Goal: Task Accomplishment & Management: Use online tool/utility

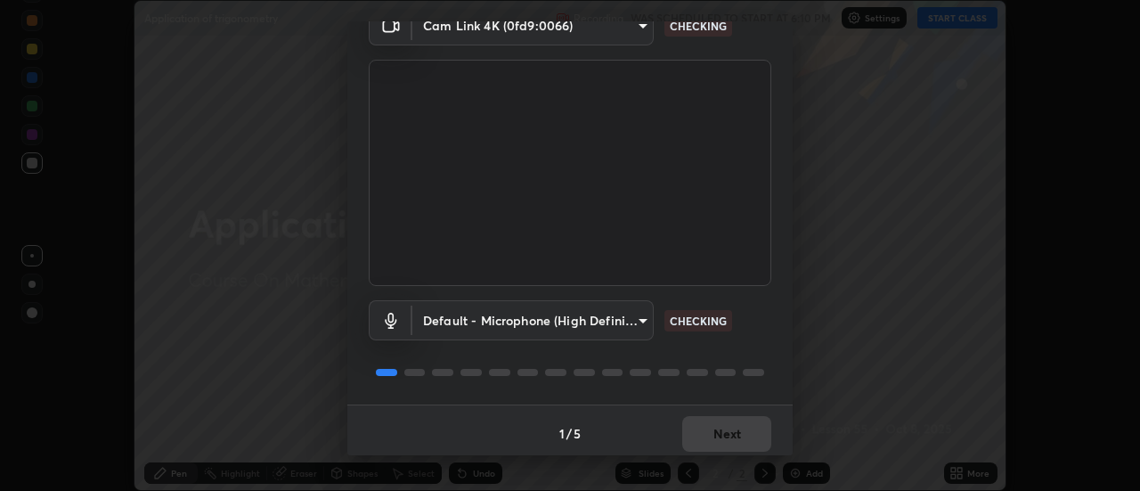
scroll to position [94, 0]
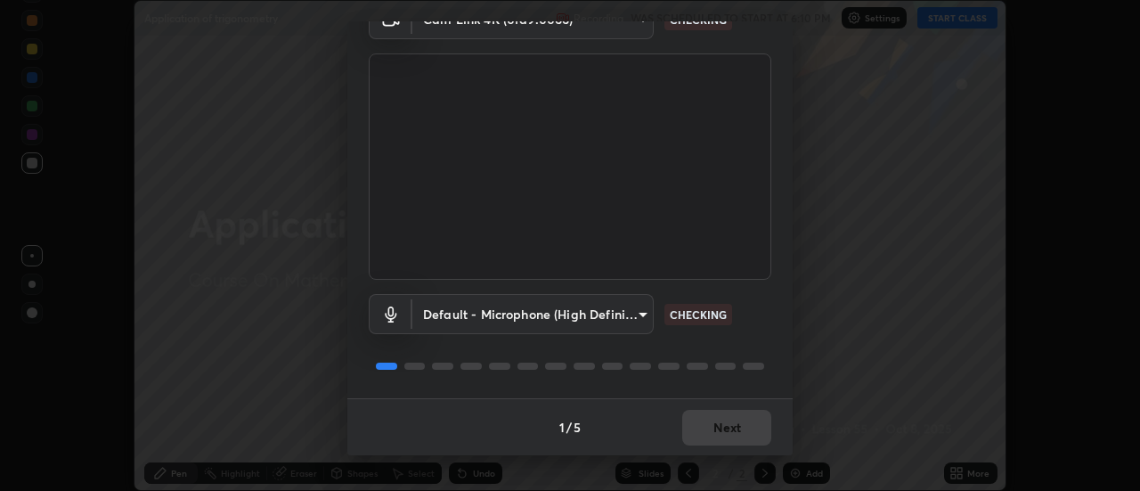
click at [734, 347] on div "Default - Microphone (High Definition Audio Device) default CHECKING" at bounding box center [570, 339] width 403 height 118
click at [735, 347] on div "Default - Microphone (High Definition Audio Device) default CHECKING" at bounding box center [570, 339] width 403 height 118
click at [745, 427] on div "1 / 5 Next" at bounding box center [569, 426] width 445 height 57
click at [743, 420] on div "1 / 5 Next" at bounding box center [569, 426] width 445 height 57
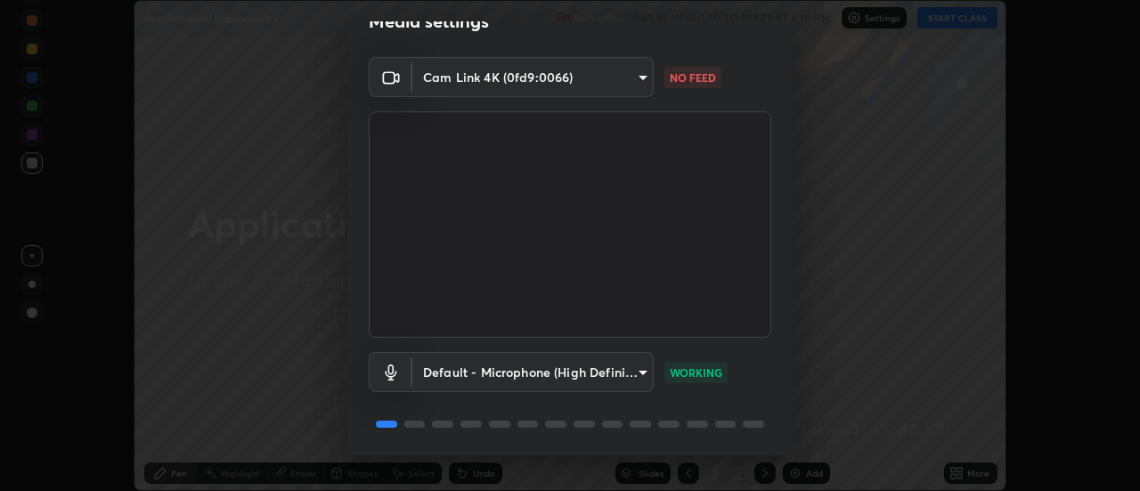
scroll to position [0, 0]
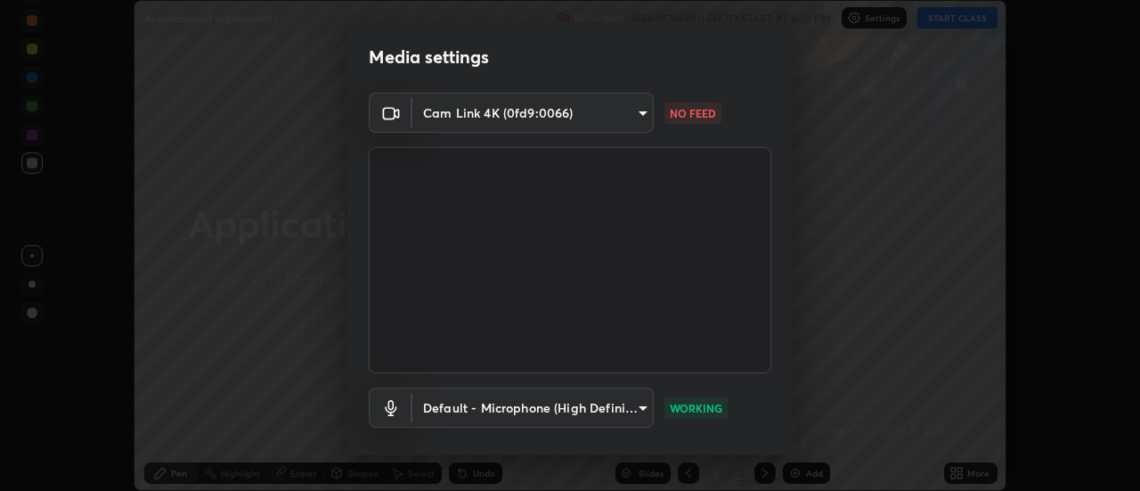
click at [635, 121] on body "Erase all Application of trigonometry Recording WAS SCHEDULED TO START AT 6:10 …" at bounding box center [570, 245] width 1140 height 491
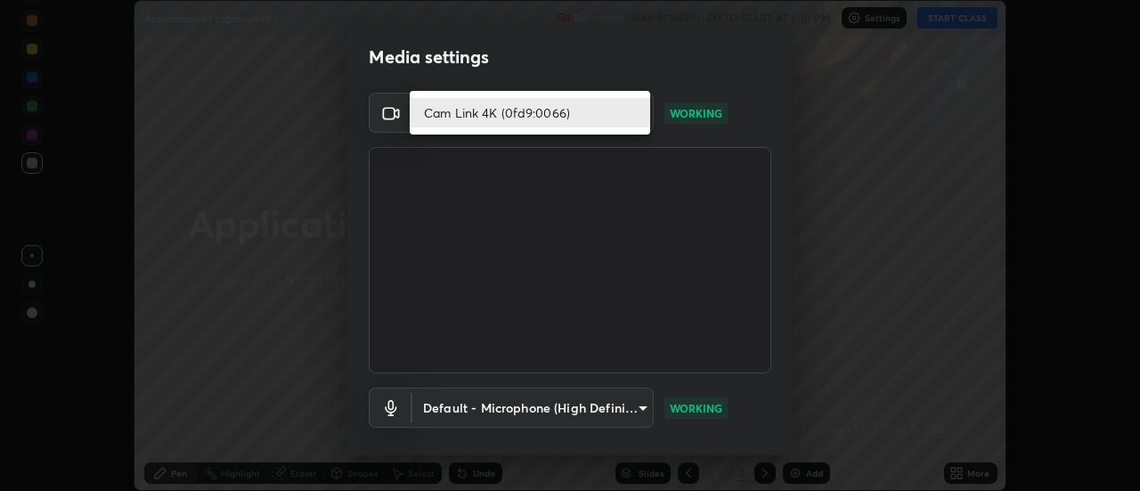
click at [843, 247] on div at bounding box center [570, 245] width 1140 height 491
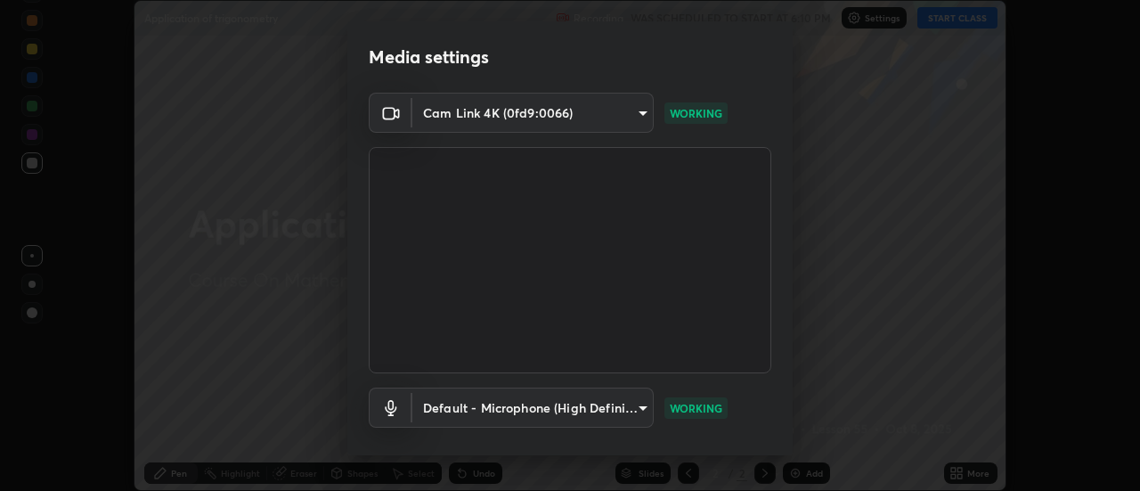
click at [843, 245] on div "Cam Link 4K (0fd9:0066)" at bounding box center [570, 245] width 1140 height 491
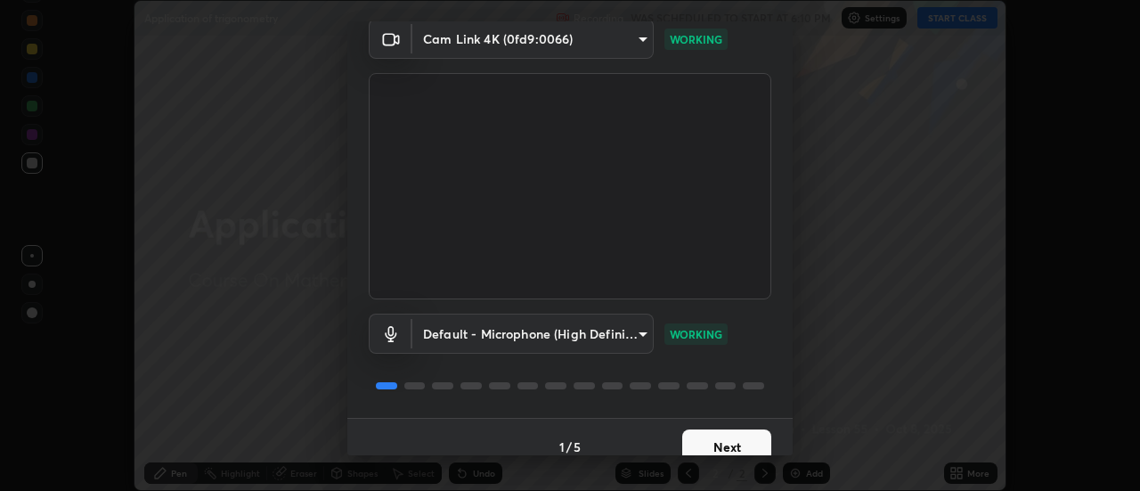
scroll to position [90, 0]
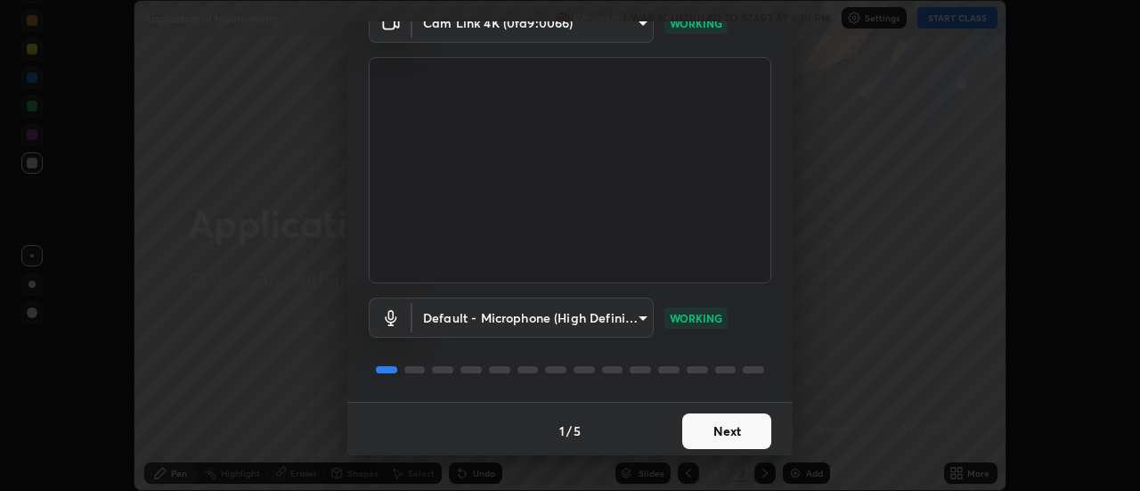
click at [736, 428] on button "Next" at bounding box center [726, 431] width 89 height 36
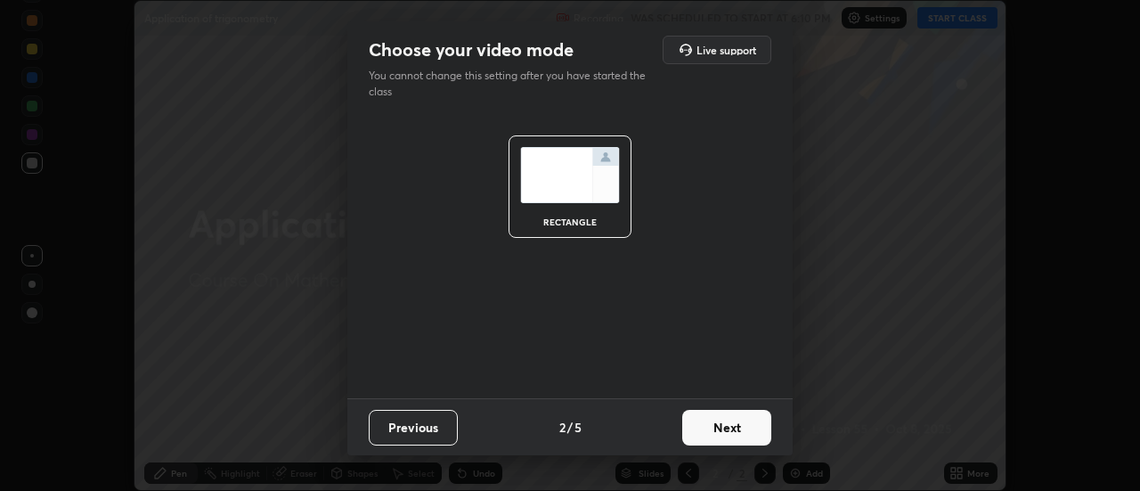
click at [738, 428] on button "Next" at bounding box center [726, 428] width 89 height 36
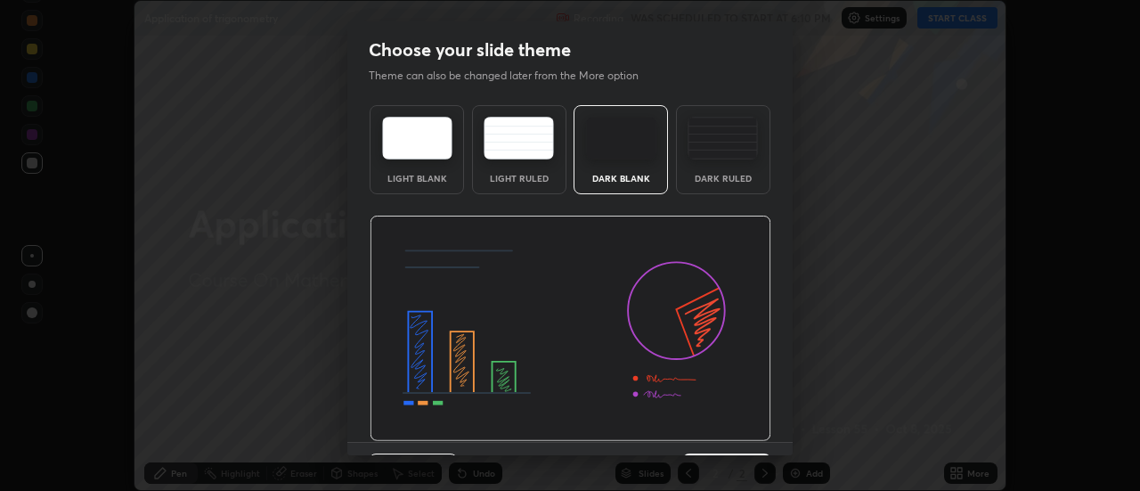
click at [738, 177] on div "Dark Ruled" at bounding box center [723, 178] width 71 height 9
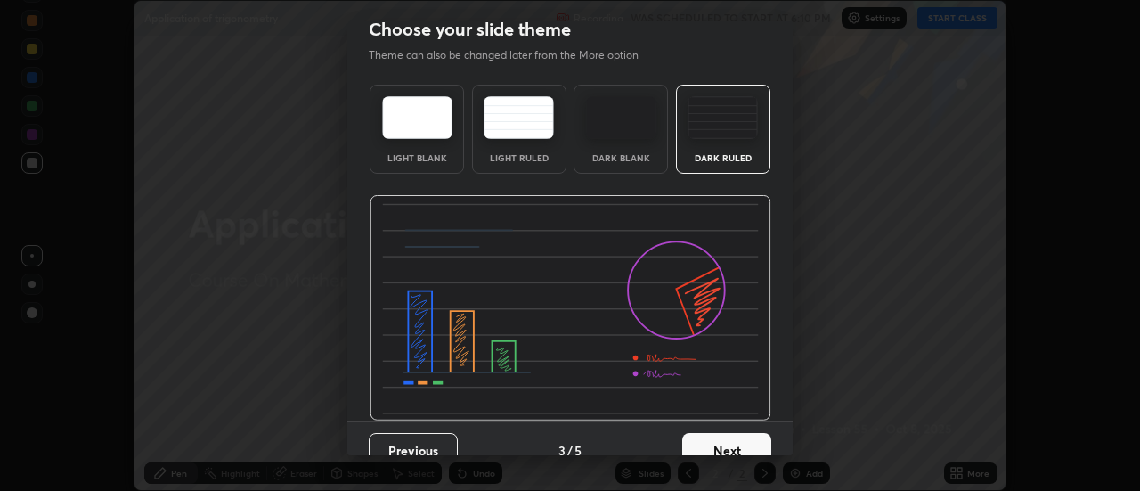
scroll to position [44, 0]
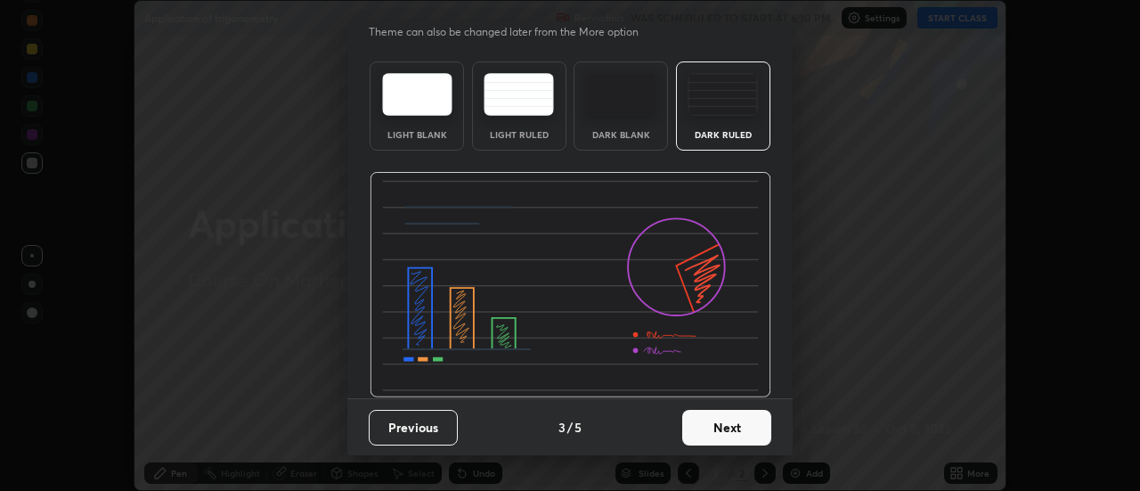
click at [729, 422] on button "Next" at bounding box center [726, 428] width 89 height 36
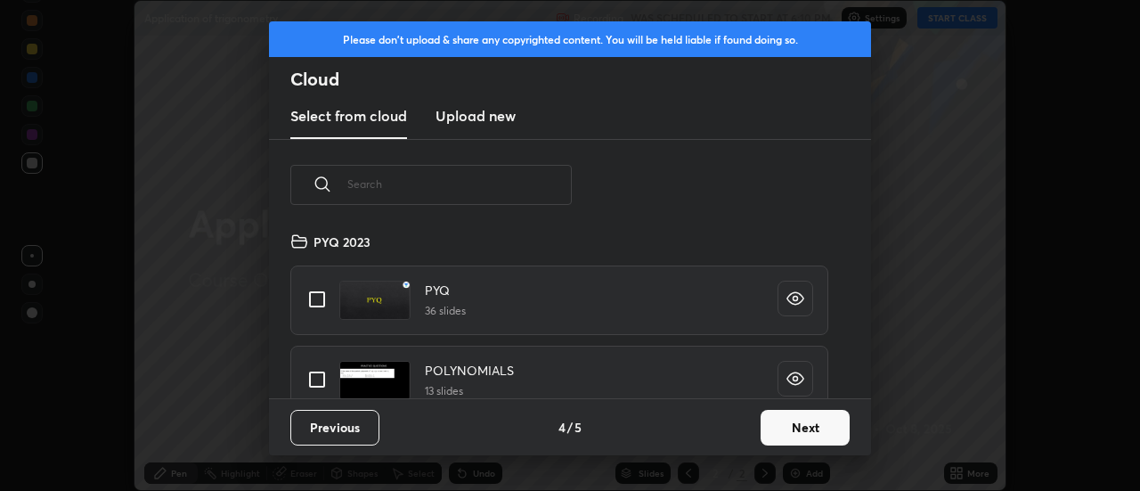
scroll to position [167, 572]
click at [557, 191] on input "text" at bounding box center [459, 184] width 224 height 76
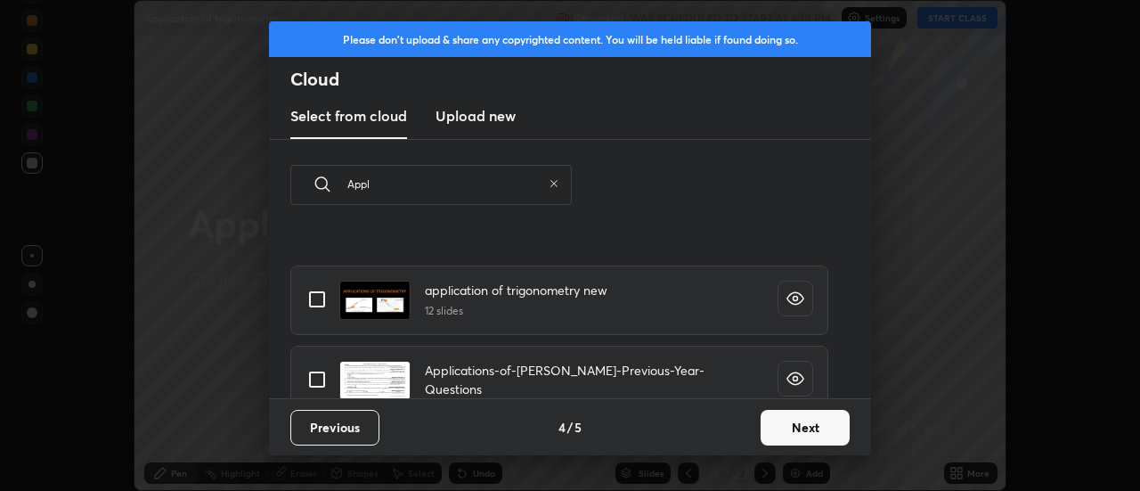
scroll to position [183, 0]
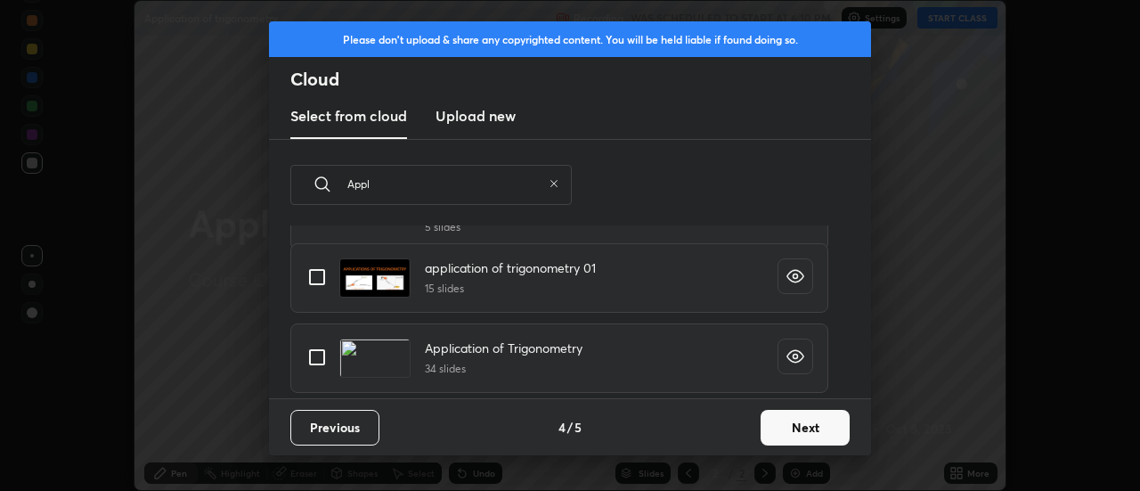
type input "Appl"
click at [311, 277] on input "grid" at bounding box center [316, 276] width 37 height 37
checkbox input "true"
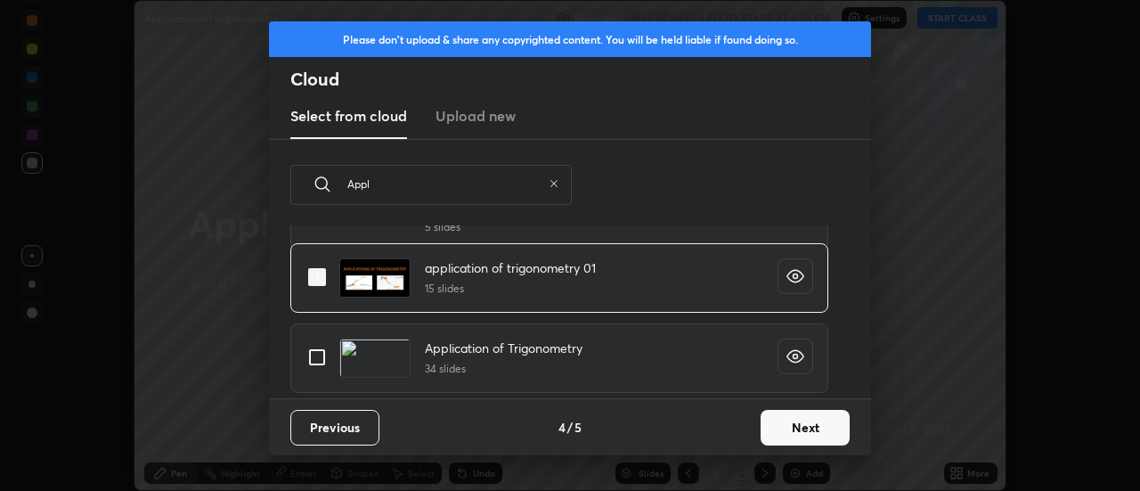
click at [805, 430] on button "Next" at bounding box center [805, 428] width 89 height 36
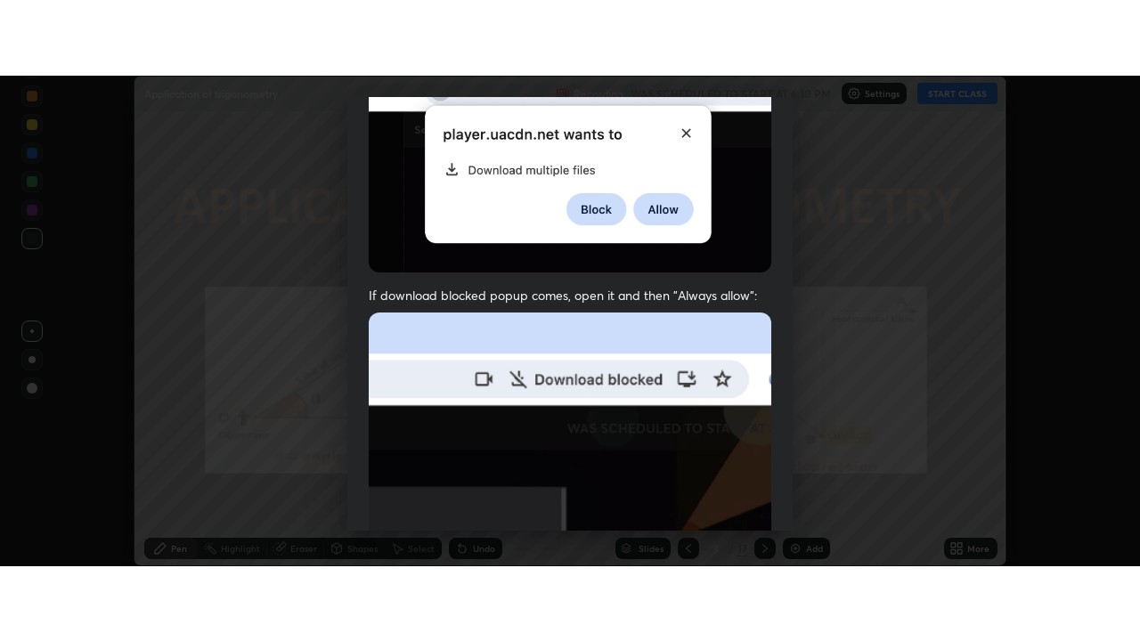
scroll to position [457, 0]
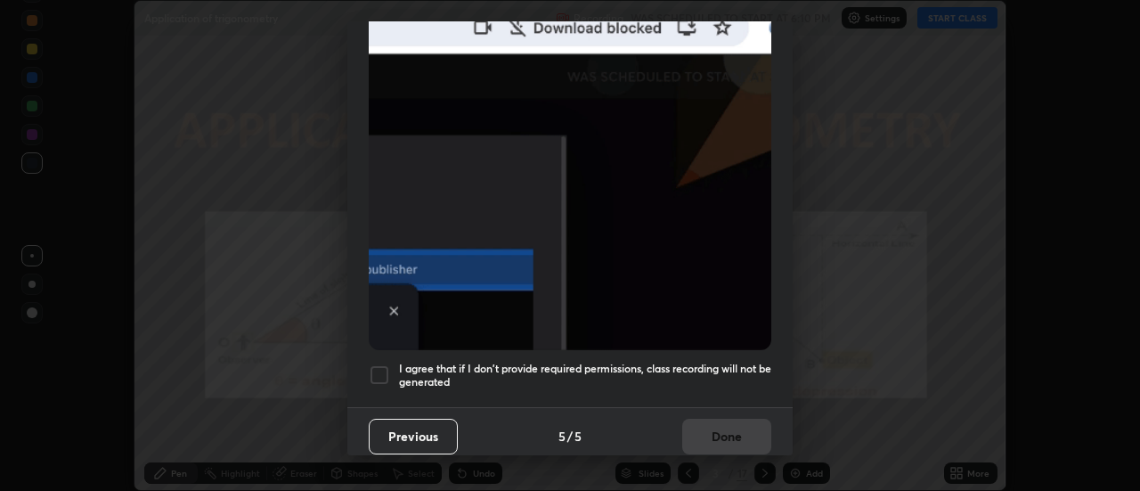
click at [735, 379] on h5 "I agree that if I don't provide required permissions, class recording will not …" at bounding box center [585, 376] width 372 height 28
click at [729, 420] on button "Done" at bounding box center [726, 437] width 89 height 36
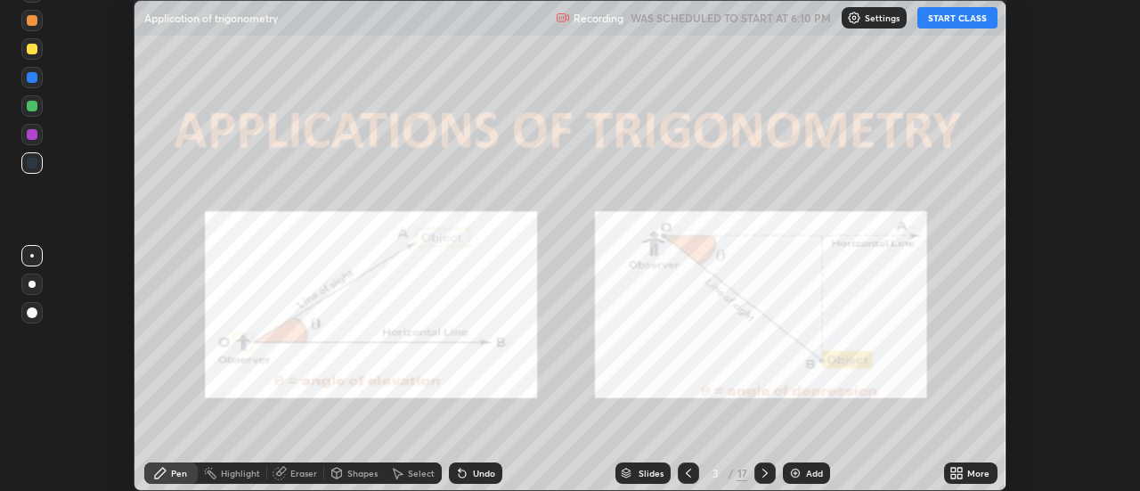
click at [959, 20] on button "START CLASS" at bounding box center [957, 17] width 80 height 21
click at [957, 474] on icon at bounding box center [956, 473] width 14 height 14
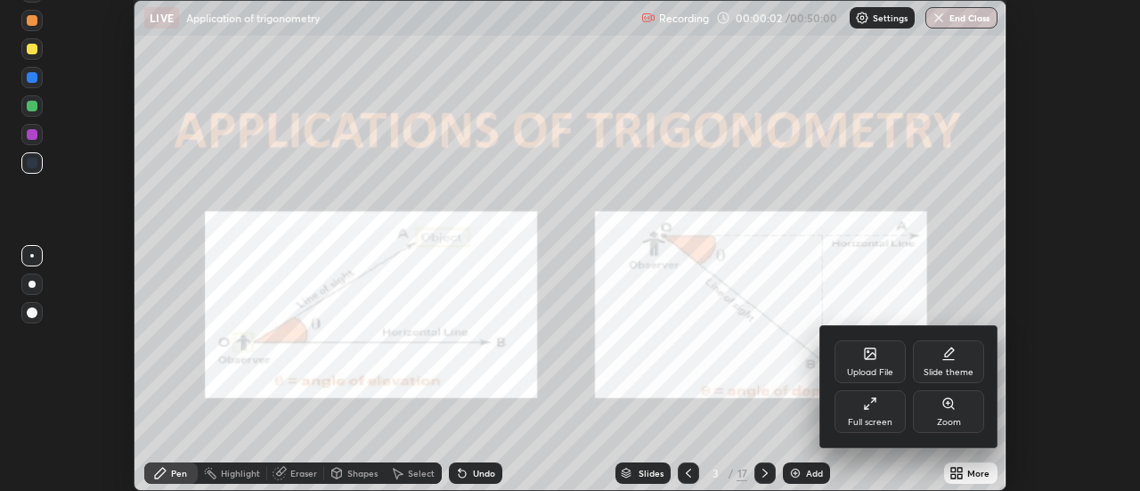
click at [892, 415] on div "Full screen" at bounding box center [870, 411] width 71 height 43
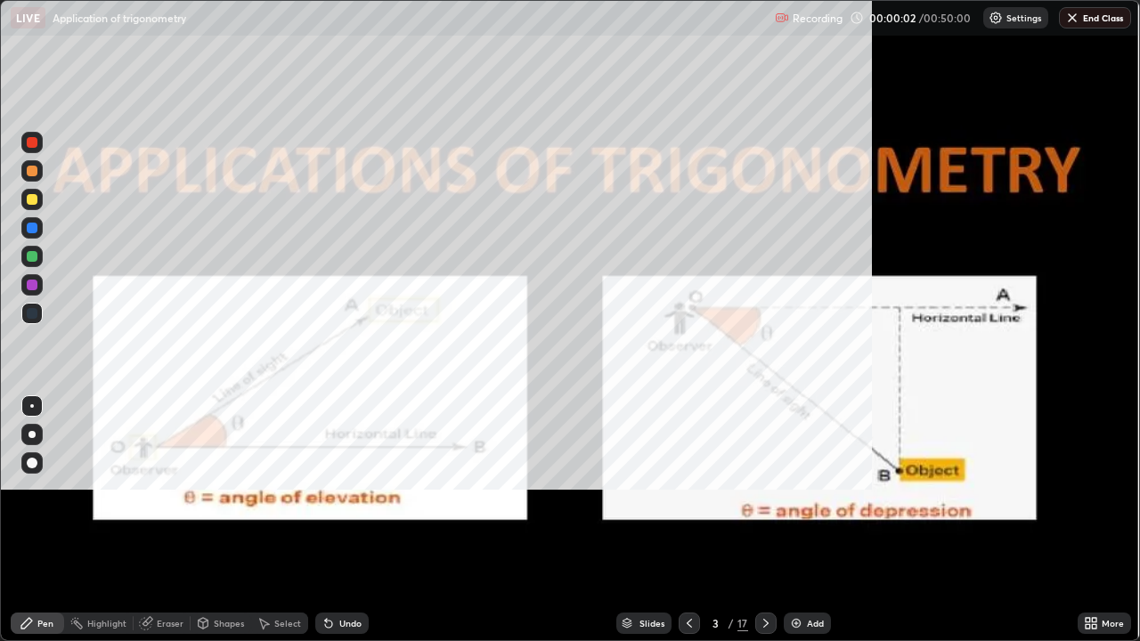
scroll to position [641, 1140]
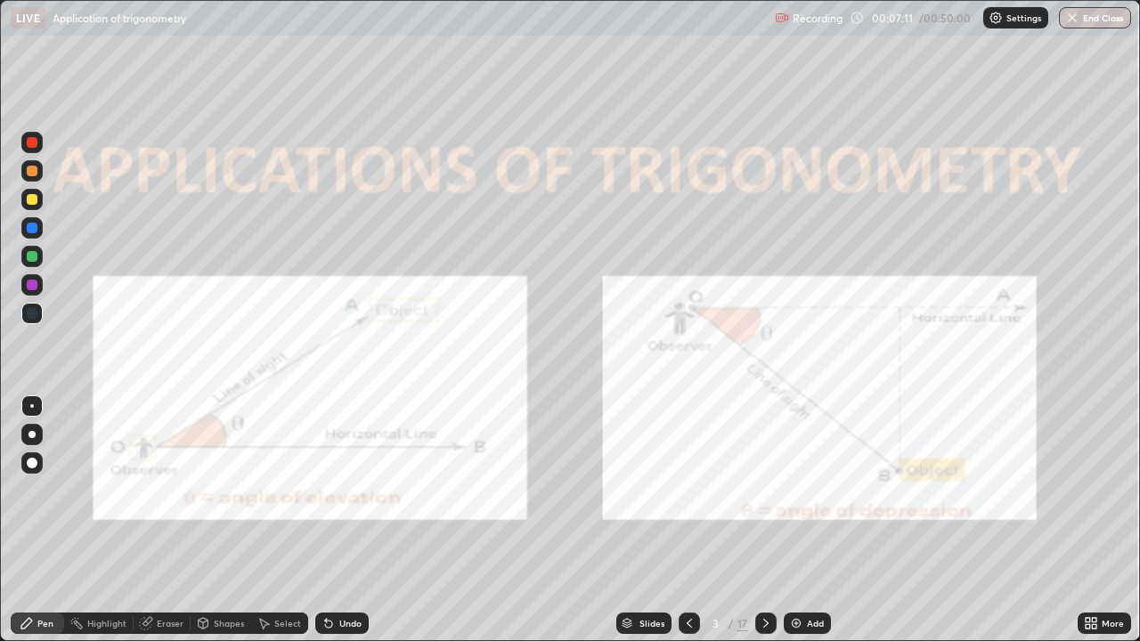
click at [31, 175] on div at bounding box center [32, 171] width 11 height 11
click at [33, 207] on div at bounding box center [31, 199] width 21 height 21
click at [37, 151] on div at bounding box center [31, 142] width 21 height 21
click at [762, 490] on icon at bounding box center [766, 623] width 14 height 14
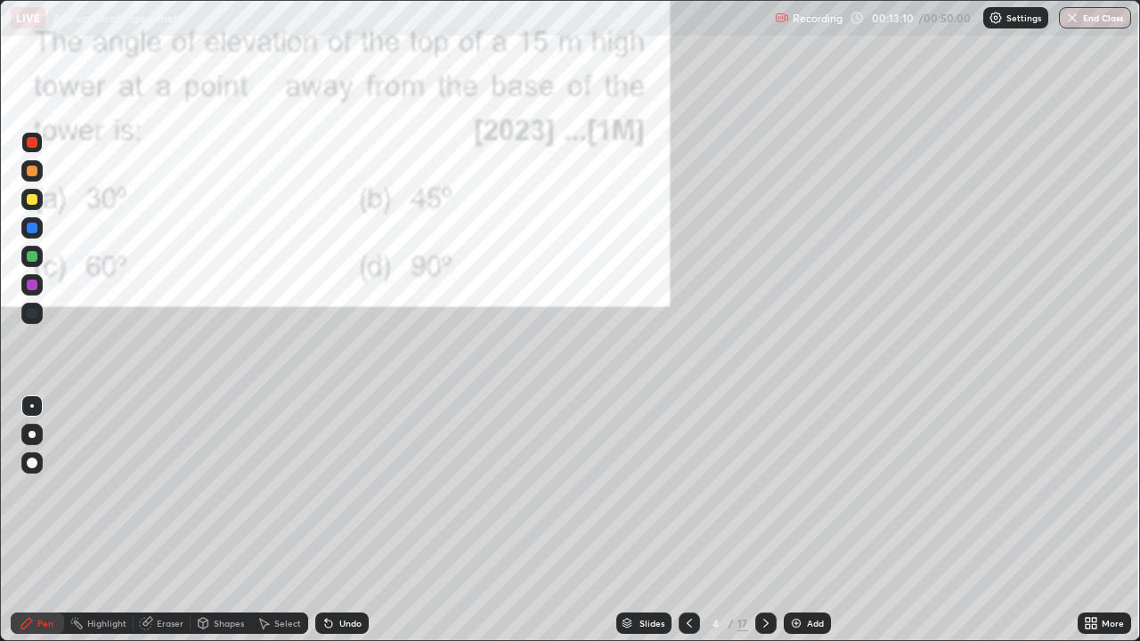
click at [34, 178] on div at bounding box center [31, 170] width 21 height 21
click at [33, 433] on div at bounding box center [32, 434] width 7 height 7
click at [236, 490] on div "Shapes" at bounding box center [229, 623] width 30 height 9
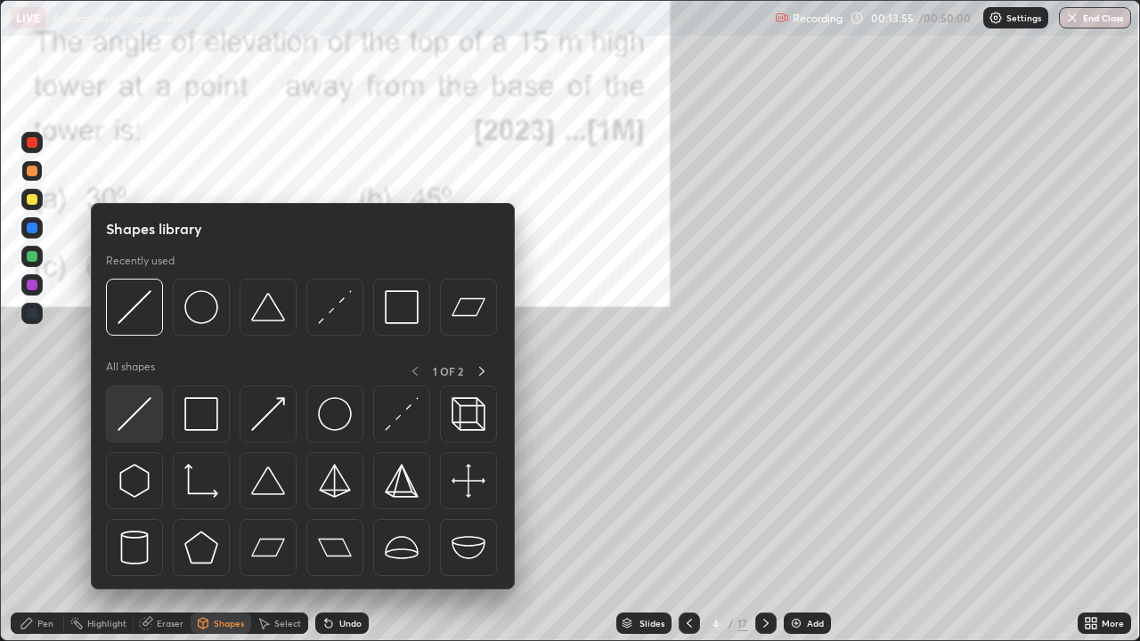
click at [154, 420] on div at bounding box center [134, 414] width 57 height 57
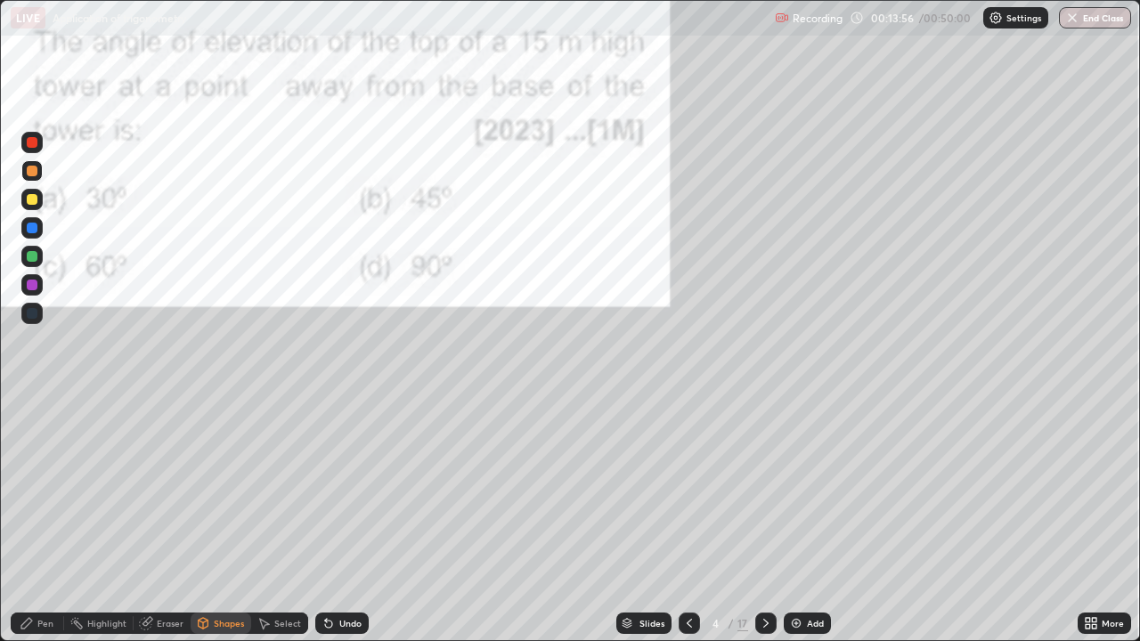
click at [33, 171] on div at bounding box center [32, 171] width 11 height 11
click at [227, 490] on div "Shapes" at bounding box center [229, 623] width 30 height 9
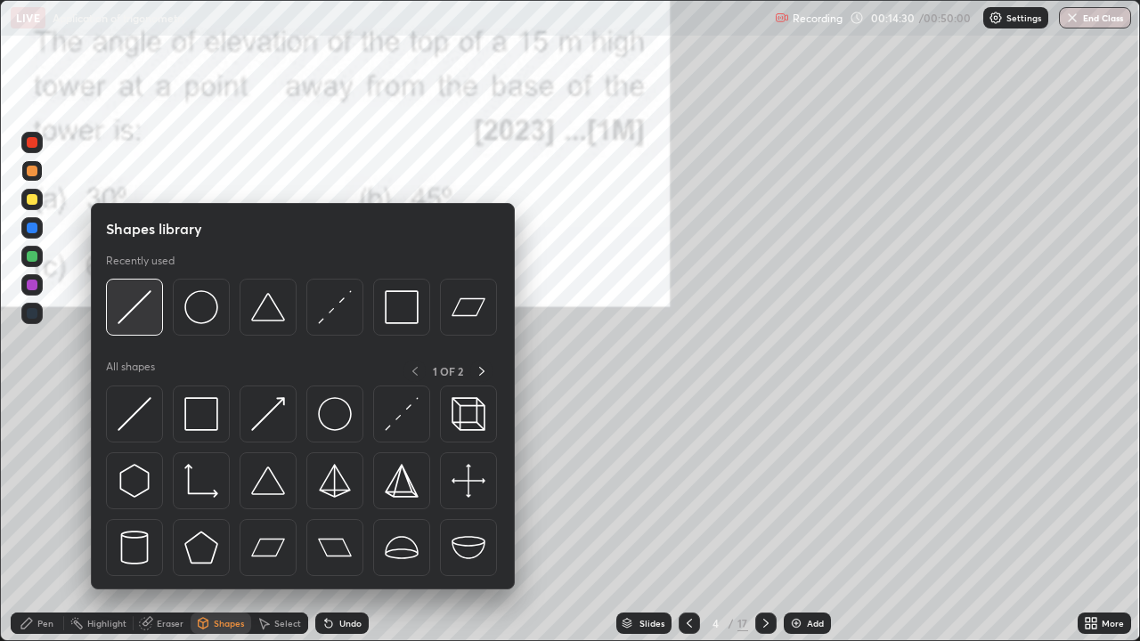
click at [148, 319] on img at bounding box center [135, 307] width 34 height 34
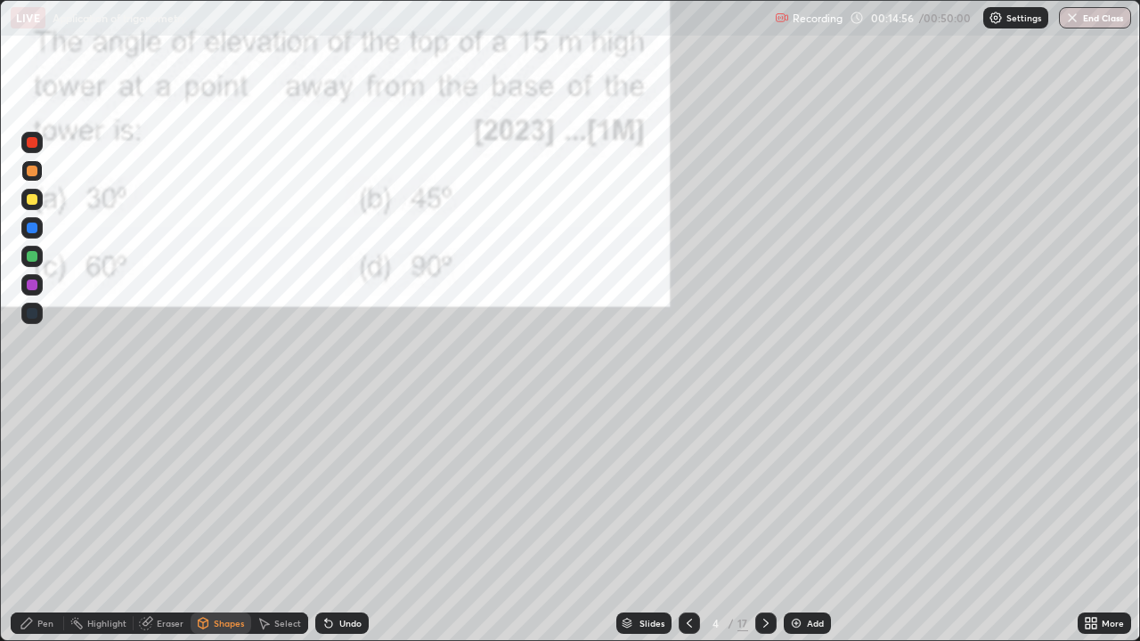
click at [56, 490] on div "Pen" at bounding box center [37, 623] width 53 height 21
click at [240, 490] on div "Shapes" at bounding box center [229, 623] width 30 height 9
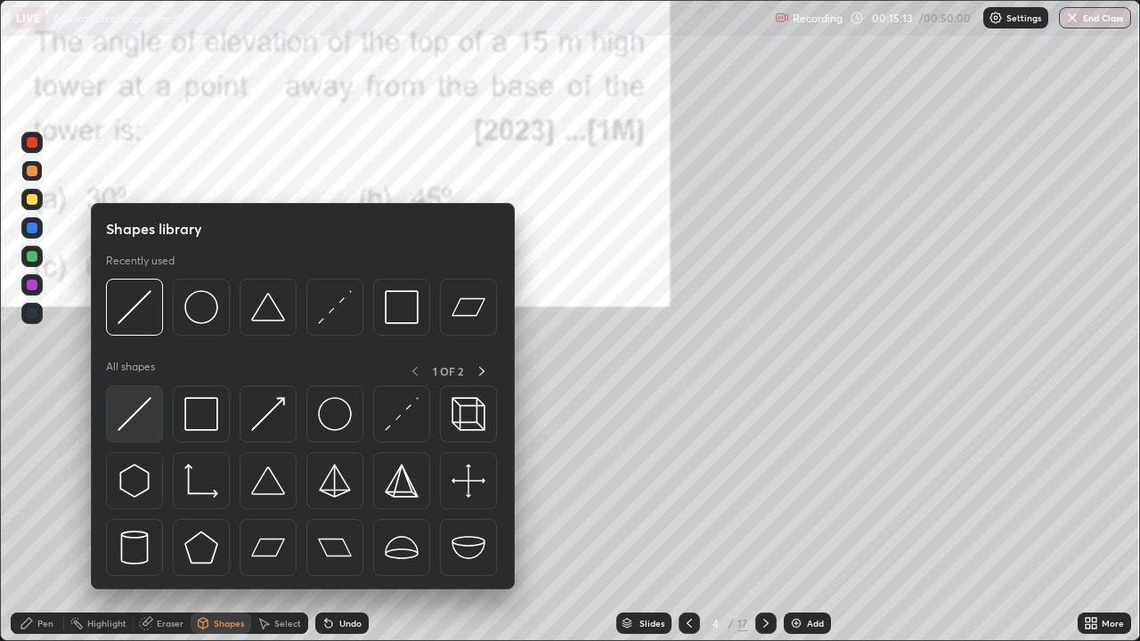
click at [159, 421] on div at bounding box center [134, 414] width 57 height 57
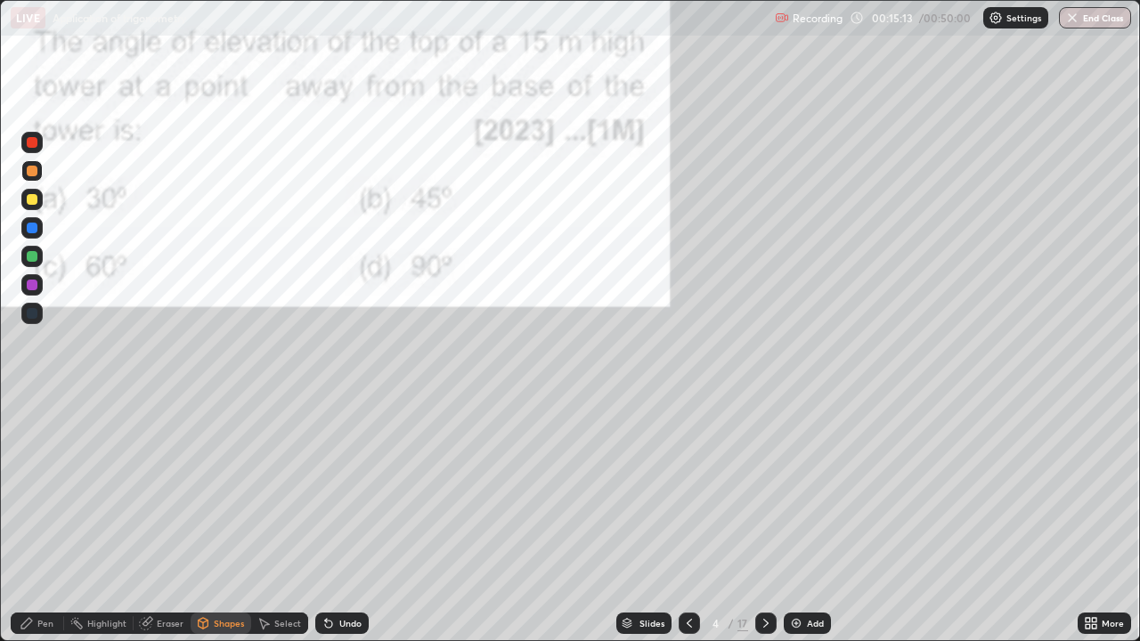
click at [33, 284] on div at bounding box center [32, 285] width 11 height 11
click at [48, 490] on div "Pen" at bounding box center [45, 623] width 16 height 9
click at [763, 490] on icon at bounding box center [766, 623] width 14 height 14
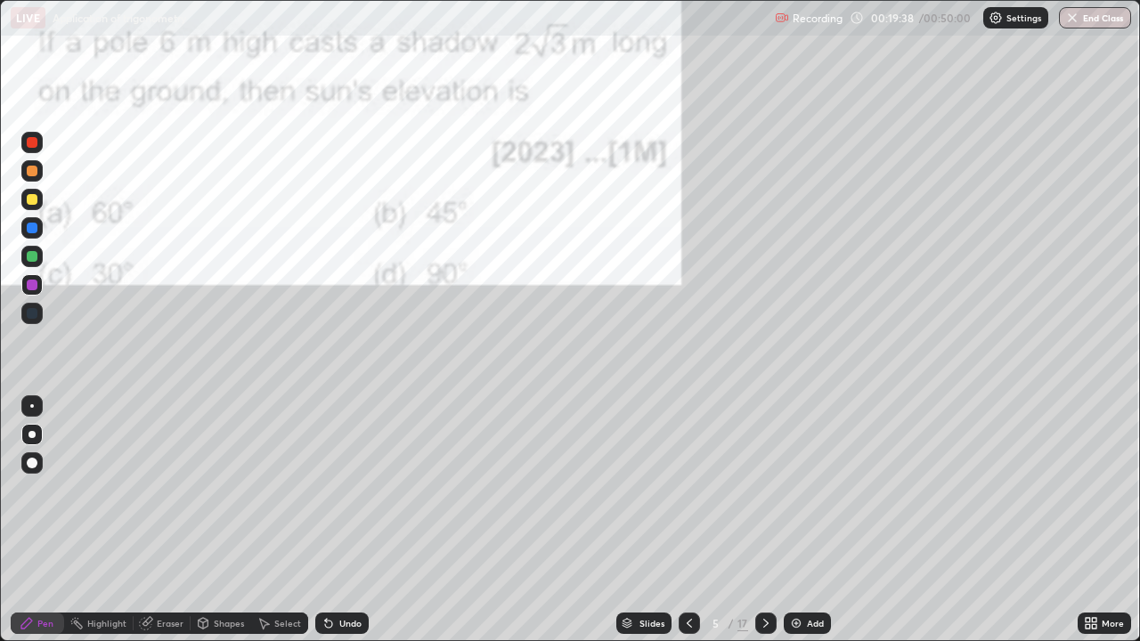
click at [630, 490] on icon at bounding box center [627, 623] width 11 height 11
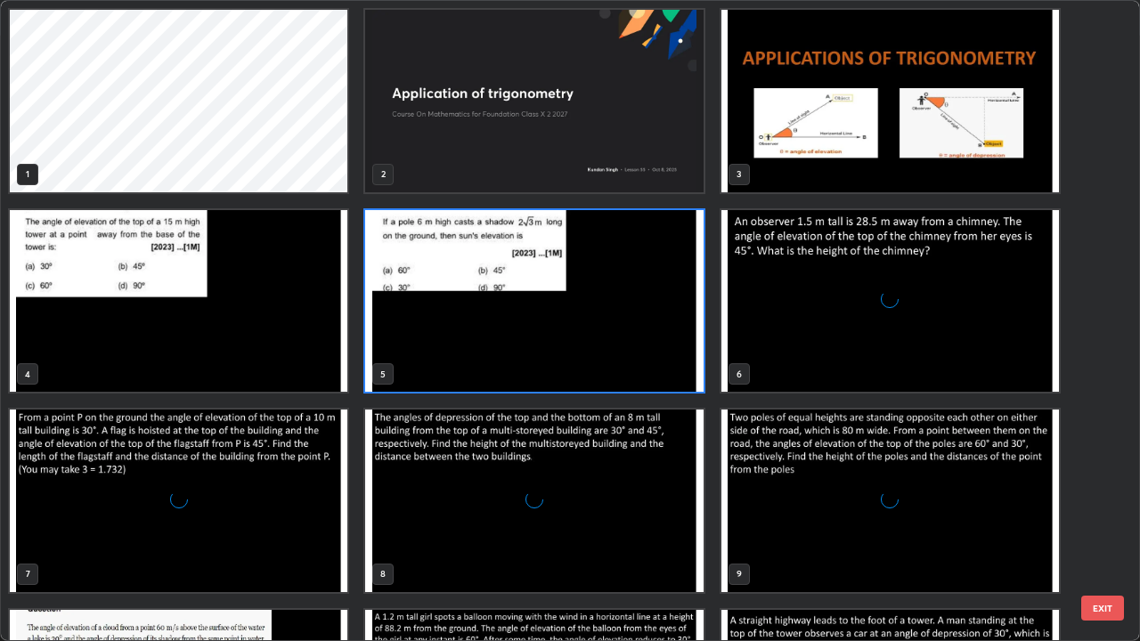
scroll to position [634, 1129]
click at [853, 314] on img "grid" at bounding box center [890, 301] width 338 height 183
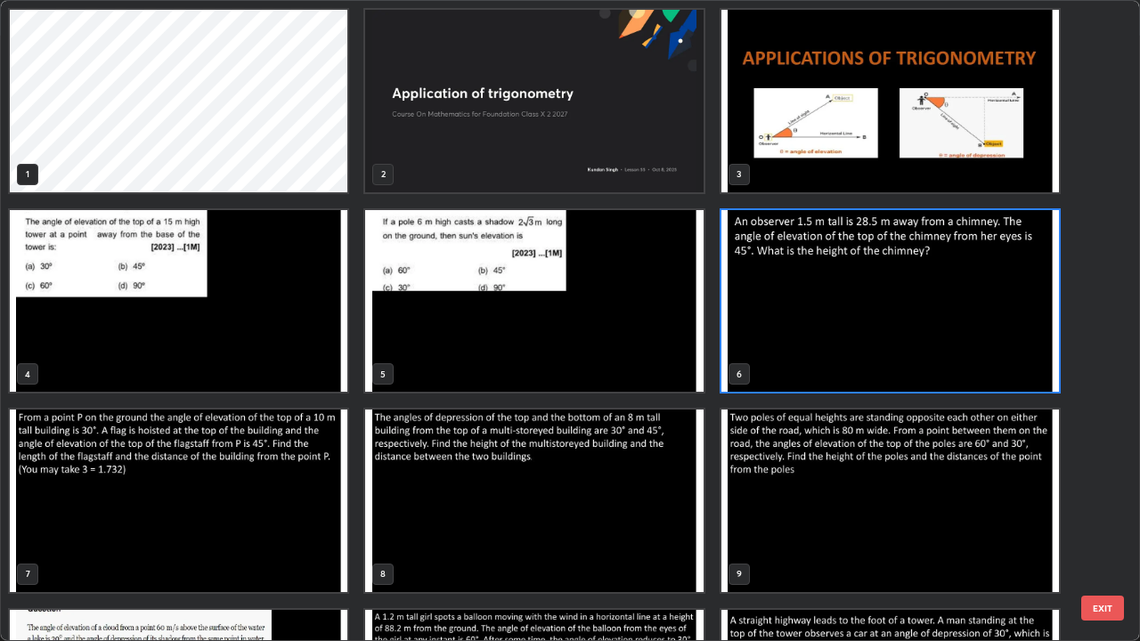
click at [853, 314] on img "grid" at bounding box center [890, 301] width 338 height 183
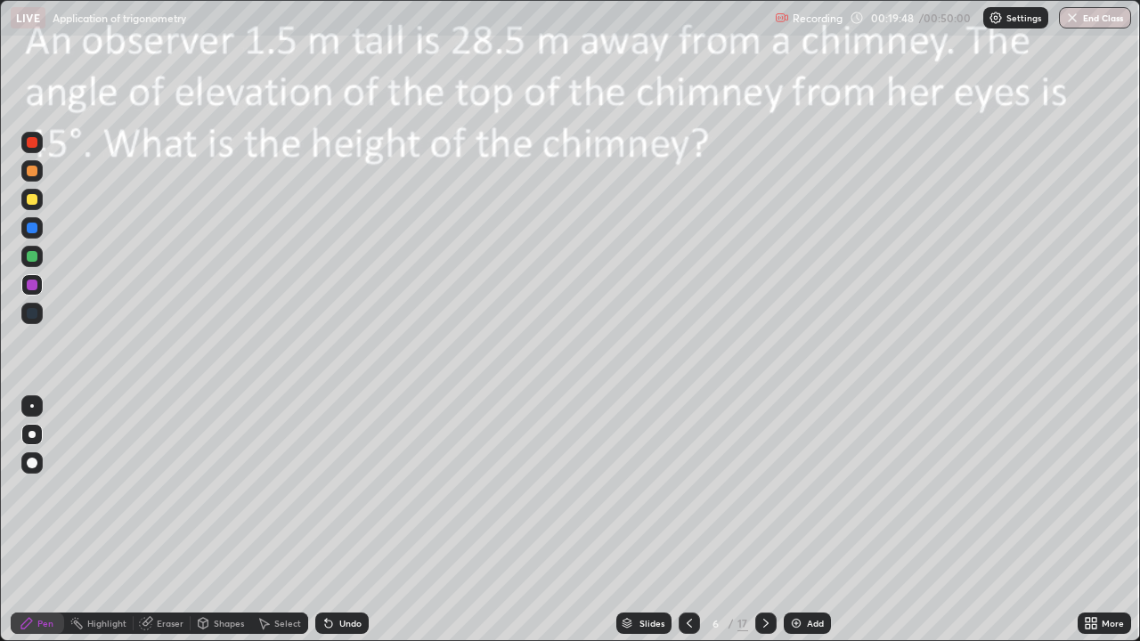
click at [38, 206] on div at bounding box center [31, 199] width 21 height 21
click at [221, 490] on div "Shapes" at bounding box center [221, 623] width 61 height 21
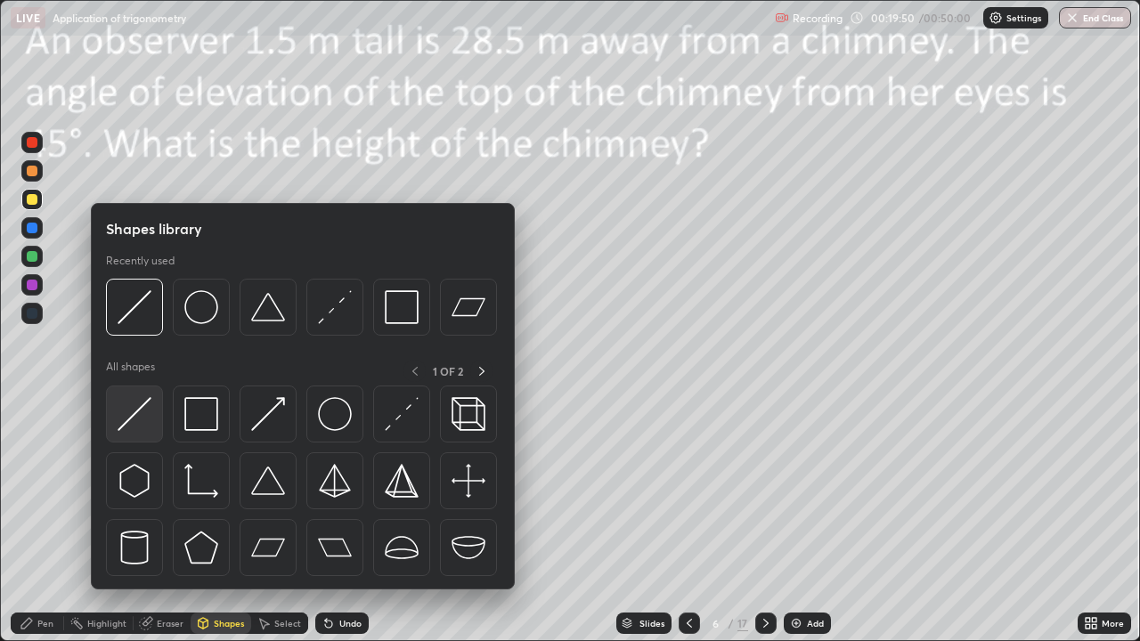
click at [140, 430] on img at bounding box center [135, 414] width 34 height 34
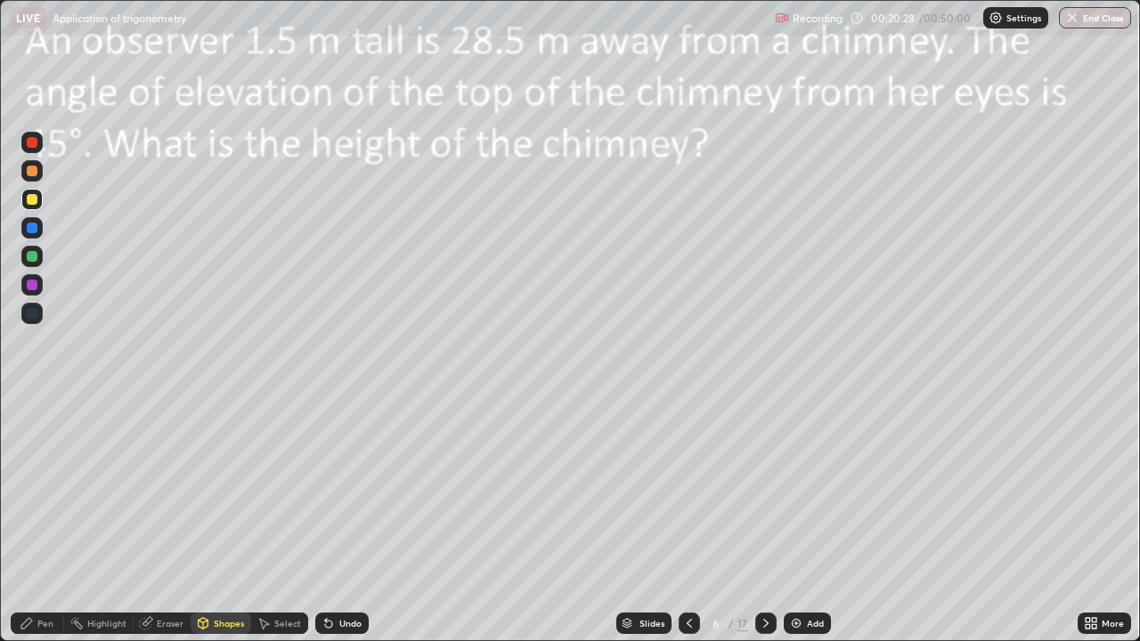
click at [50, 490] on div "Pen" at bounding box center [45, 623] width 16 height 9
click at [38, 258] on div at bounding box center [31, 256] width 21 height 21
click at [236, 490] on div "Shapes" at bounding box center [229, 623] width 30 height 9
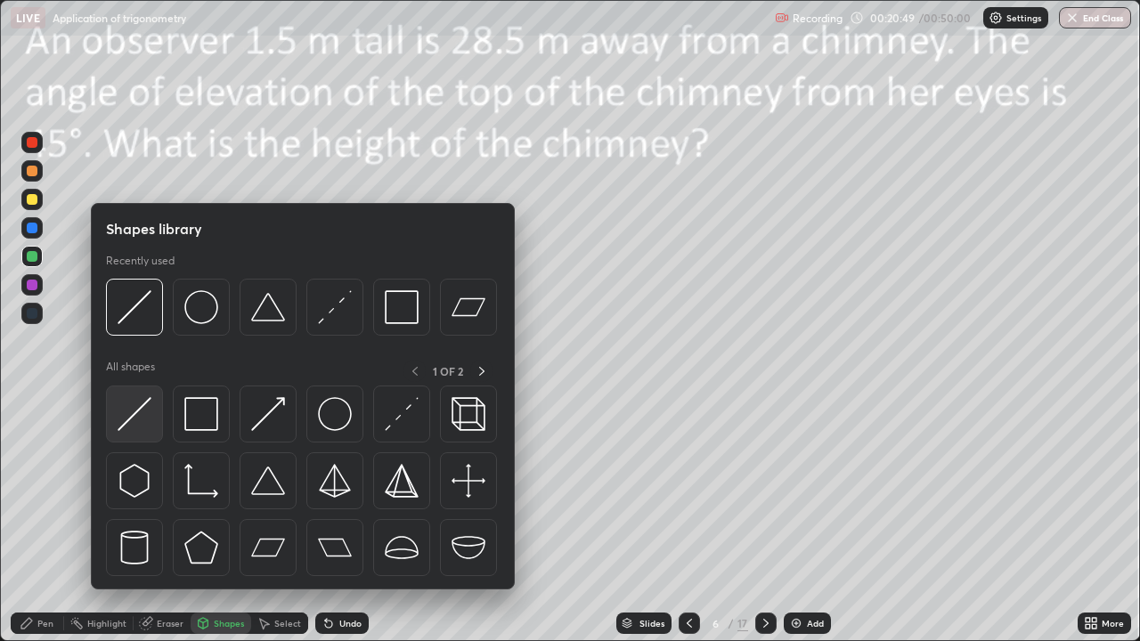
click at [150, 424] on img at bounding box center [135, 414] width 34 height 34
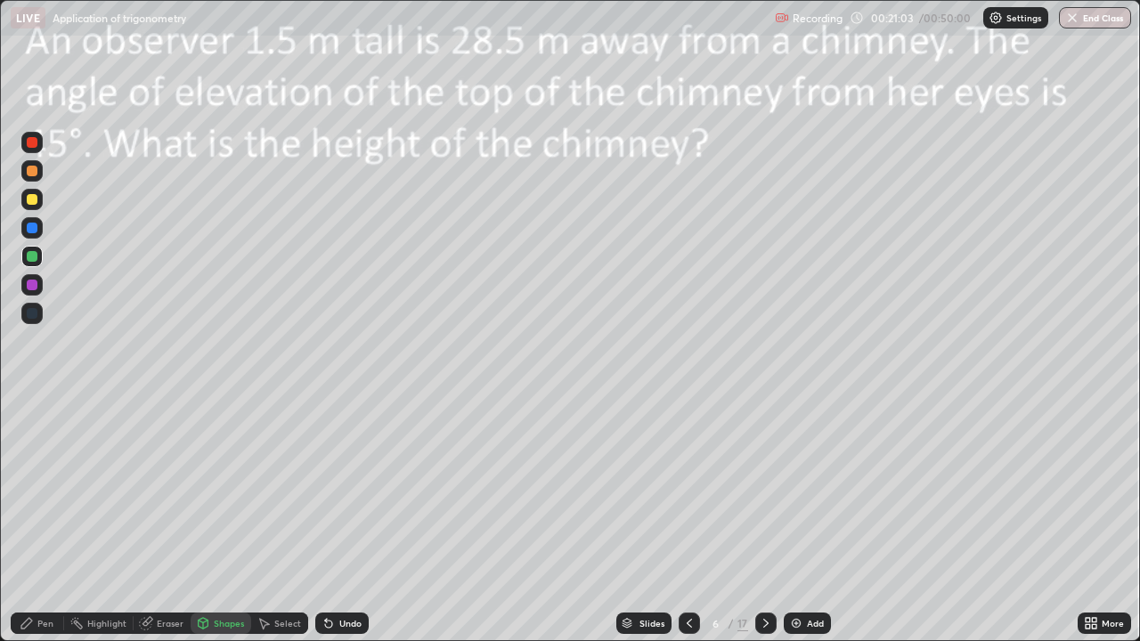
click at [55, 490] on div "Pen" at bounding box center [37, 623] width 53 height 21
click at [637, 490] on div "Slides" at bounding box center [643, 623] width 55 height 21
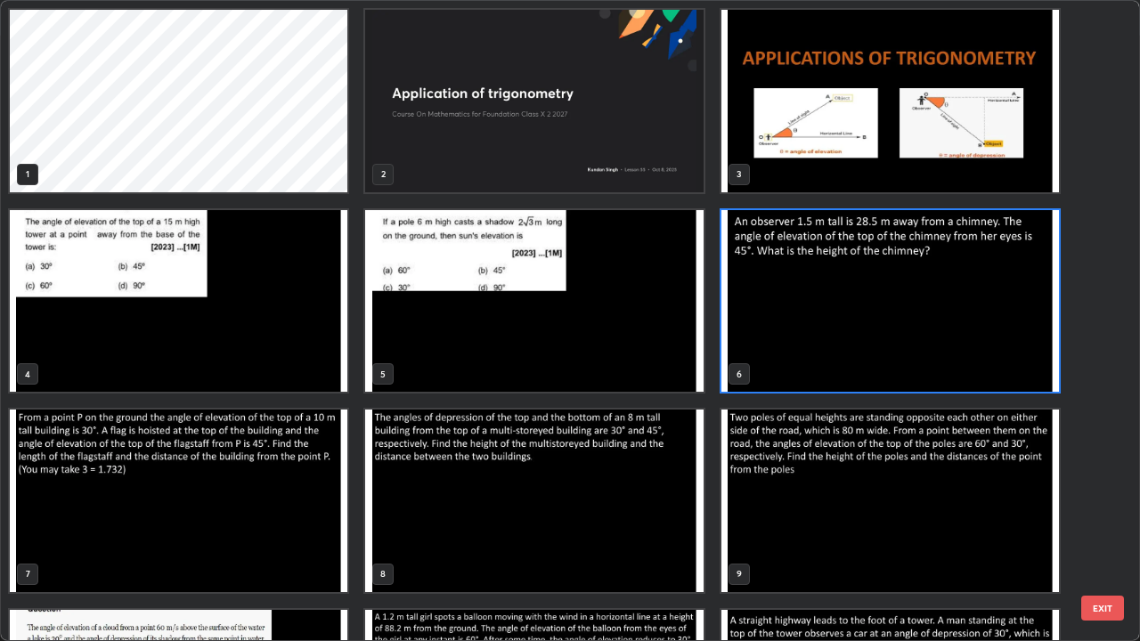
scroll to position [0, 0]
click at [208, 490] on img "grid" at bounding box center [179, 501] width 338 height 183
click at [210, 490] on img "grid" at bounding box center [179, 501] width 338 height 183
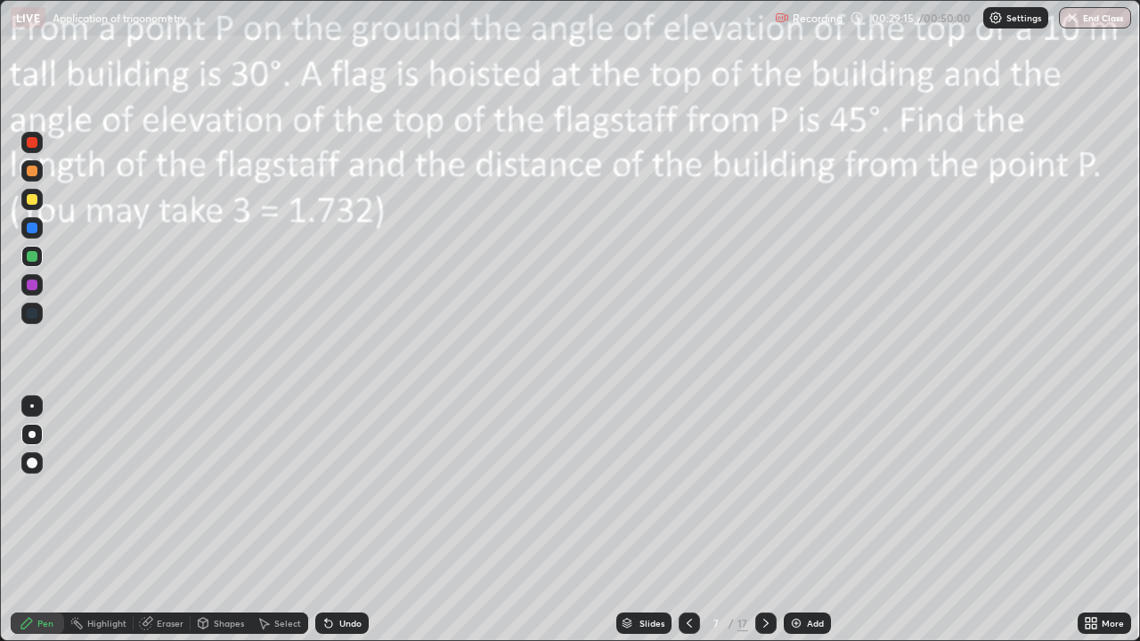
click at [240, 490] on div "Shapes" at bounding box center [229, 623] width 30 height 9
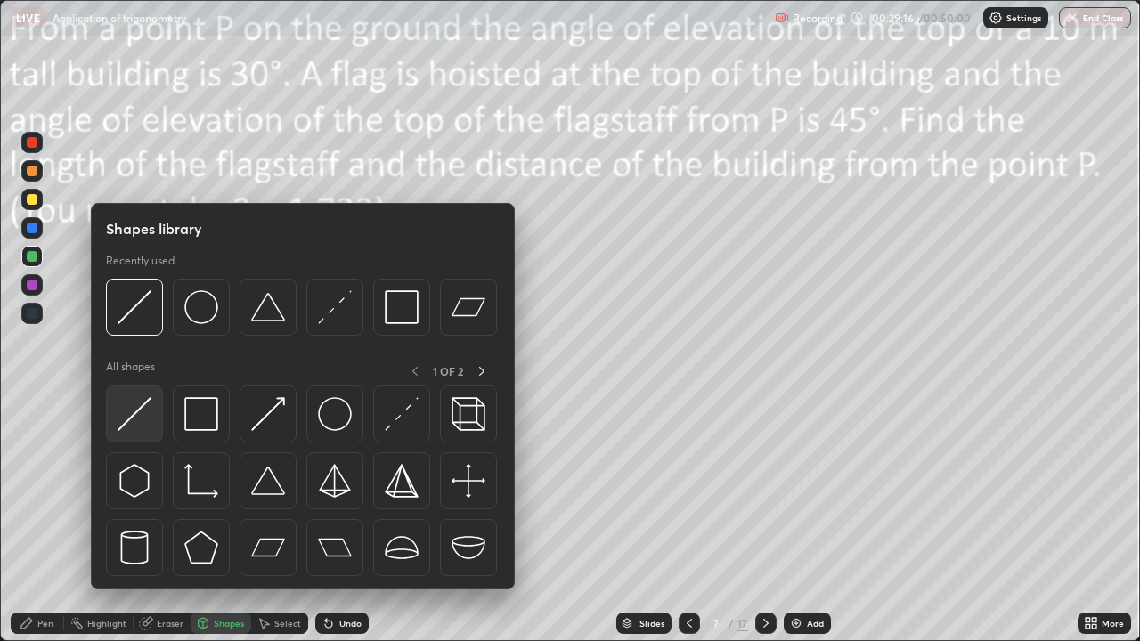
click at [158, 425] on div at bounding box center [134, 414] width 57 height 57
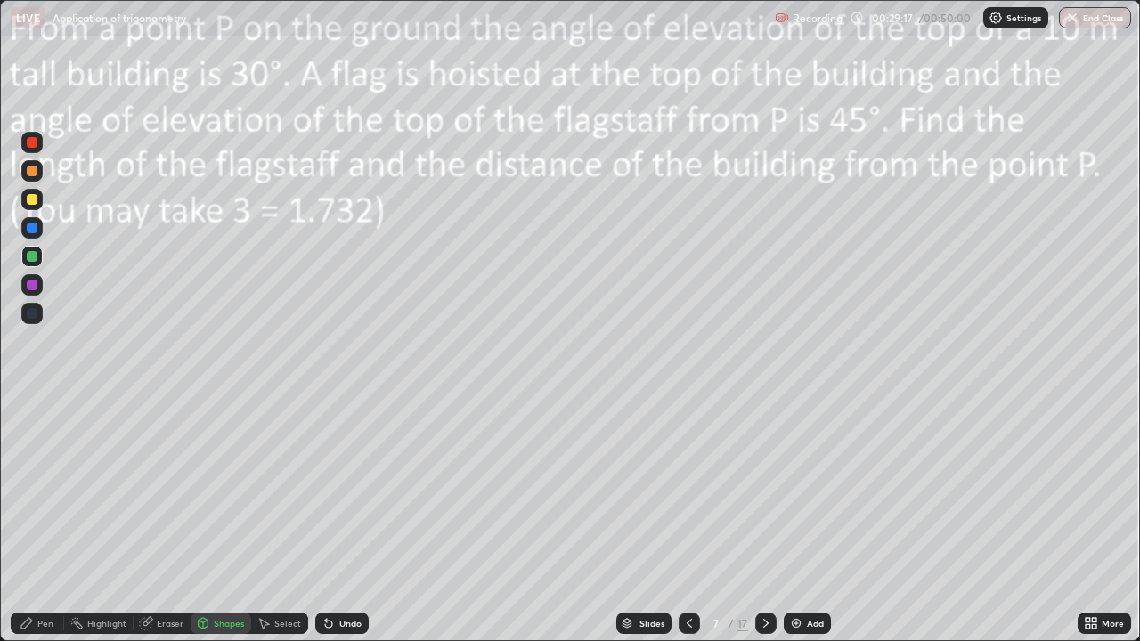
click at [40, 205] on div at bounding box center [31, 199] width 21 height 21
click at [53, 490] on div "Pen" at bounding box center [45, 623] width 16 height 9
click at [235, 490] on div "Shapes" at bounding box center [229, 623] width 30 height 9
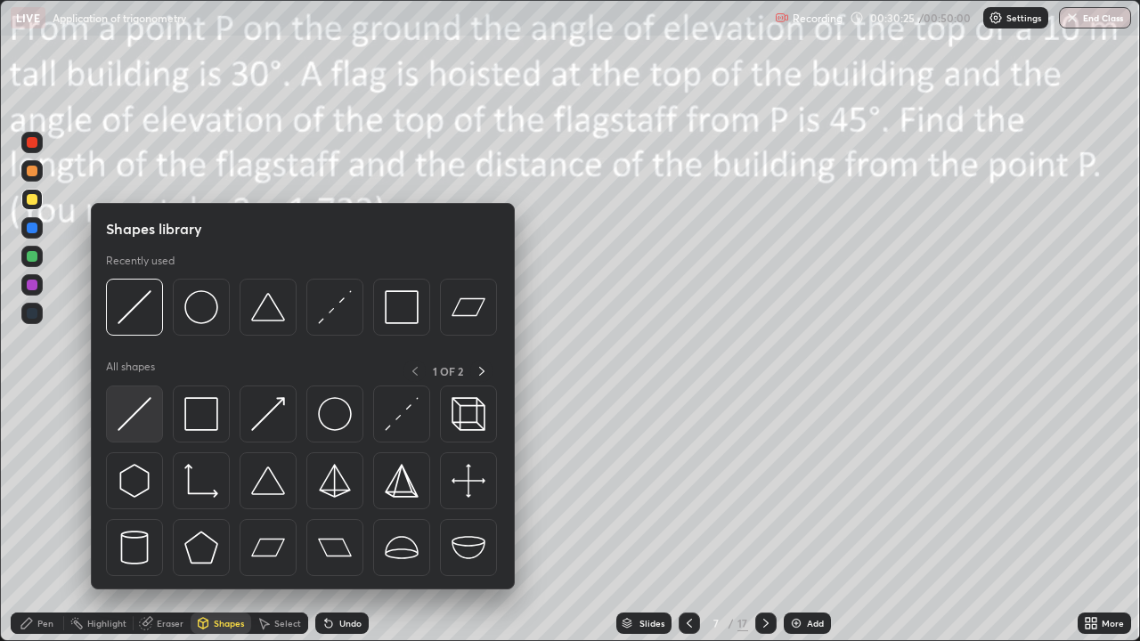
click at [143, 420] on img at bounding box center [135, 414] width 34 height 34
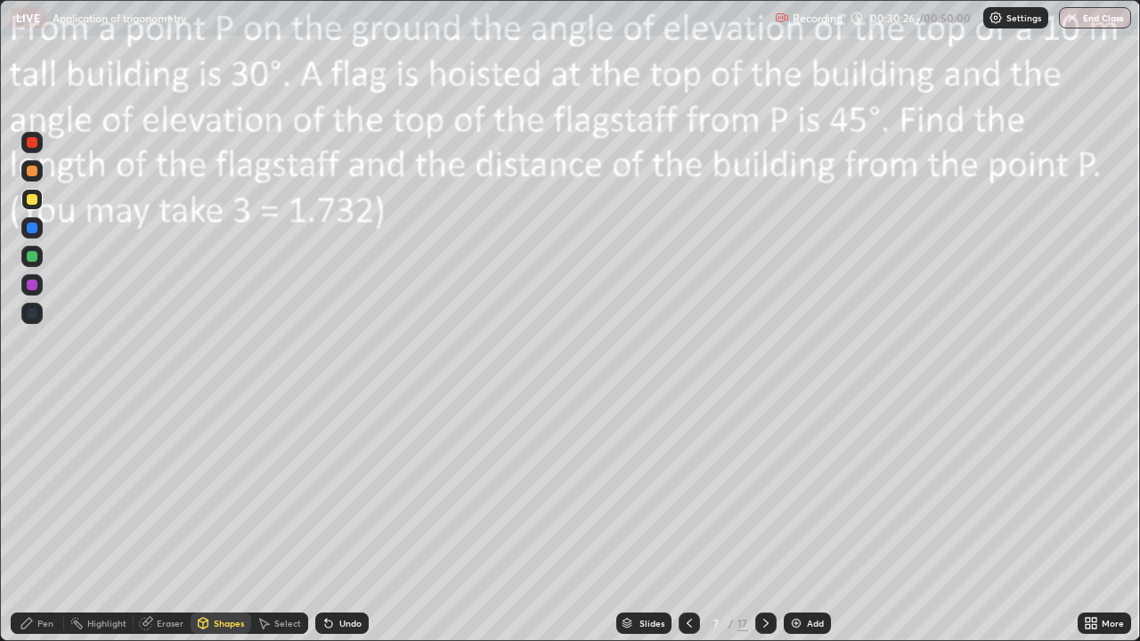
click at [33, 285] on div at bounding box center [32, 285] width 11 height 11
click at [51, 490] on div "Pen" at bounding box center [37, 623] width 53 height 21
click at [224, 490] on div "Shapes" at bounding box center [229, 623] width 30 height 9
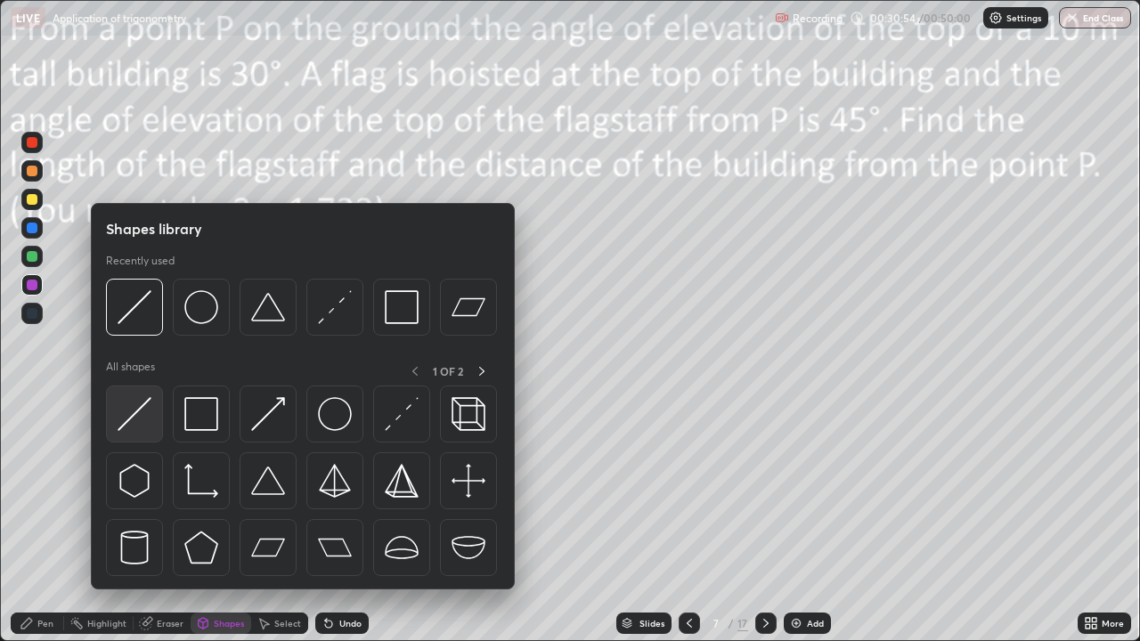
click at [145, 422] on img at bounding box center [135, 414] width 34 height 34
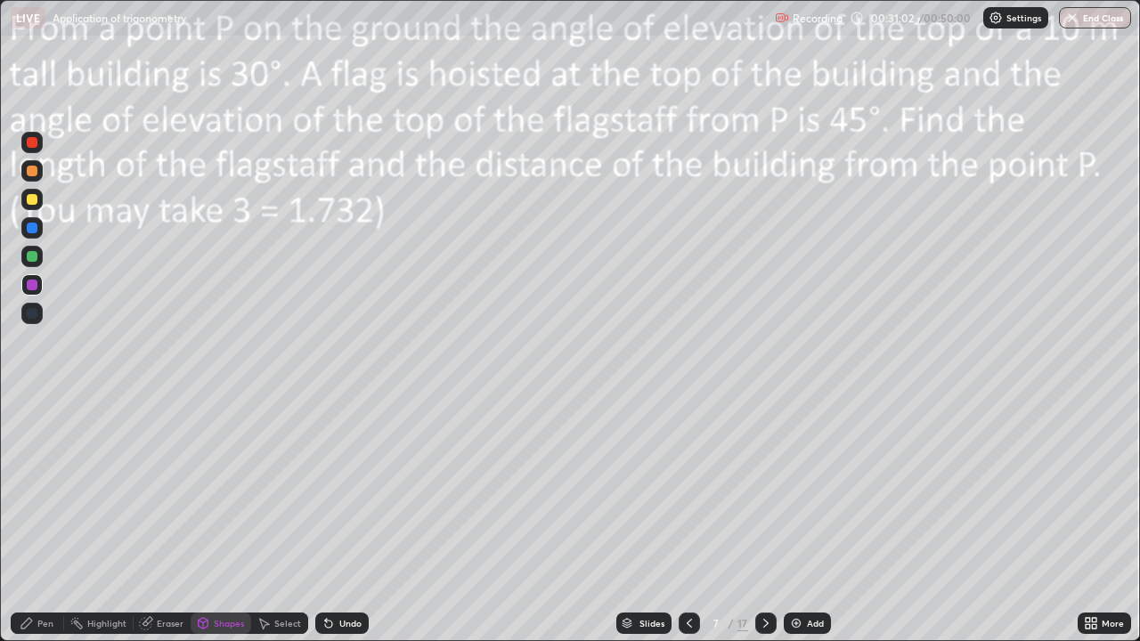
click at [53, 490] on div "Pen" at bounding box center [37, 623] width 53 height 21
click at [38, 257] on div at bounding box center [31, 256] width 21 height 21
click at [175, 490] on div "Eraser" at bounding box center [170, 623] width 27 height 9
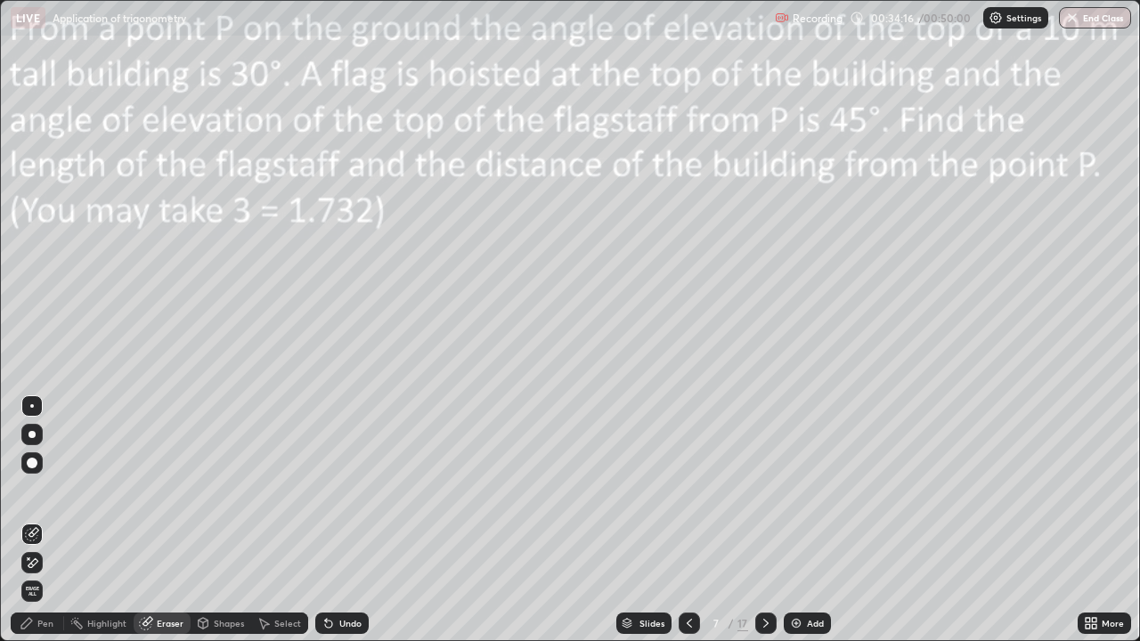
click at [61, 490] on div "Pen" at bounding box center [37, 623] width 53 height 21
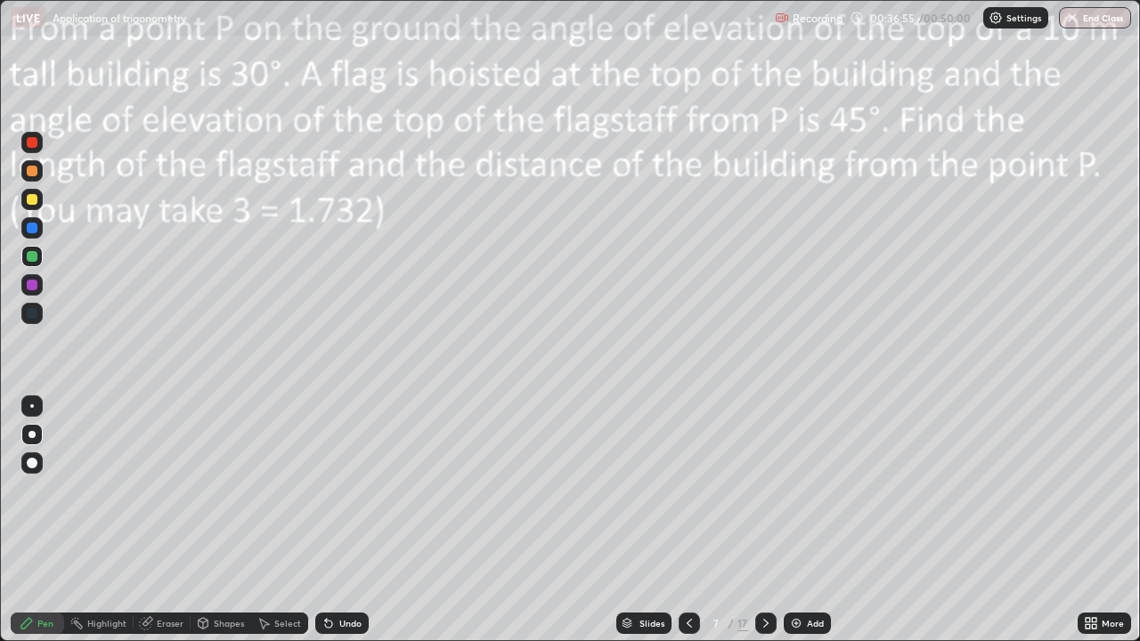
click at [771, 490] on div at bounding box center [765, 623] width 21 height 21
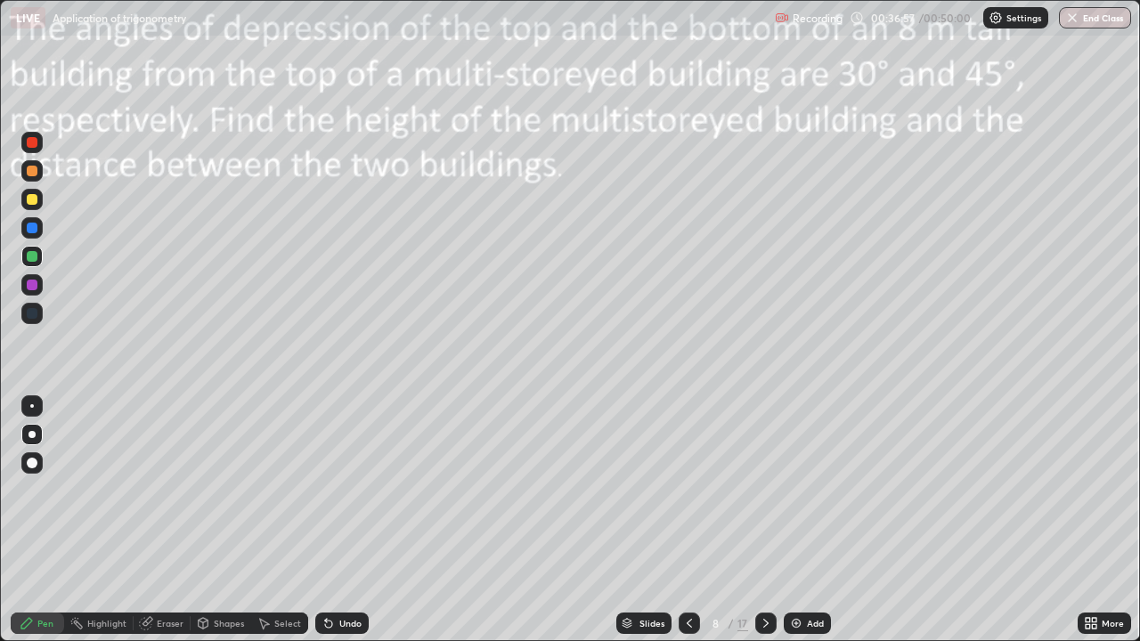
click at [764, 490] on icon at bounding box center [766, 623] width 14 height 14
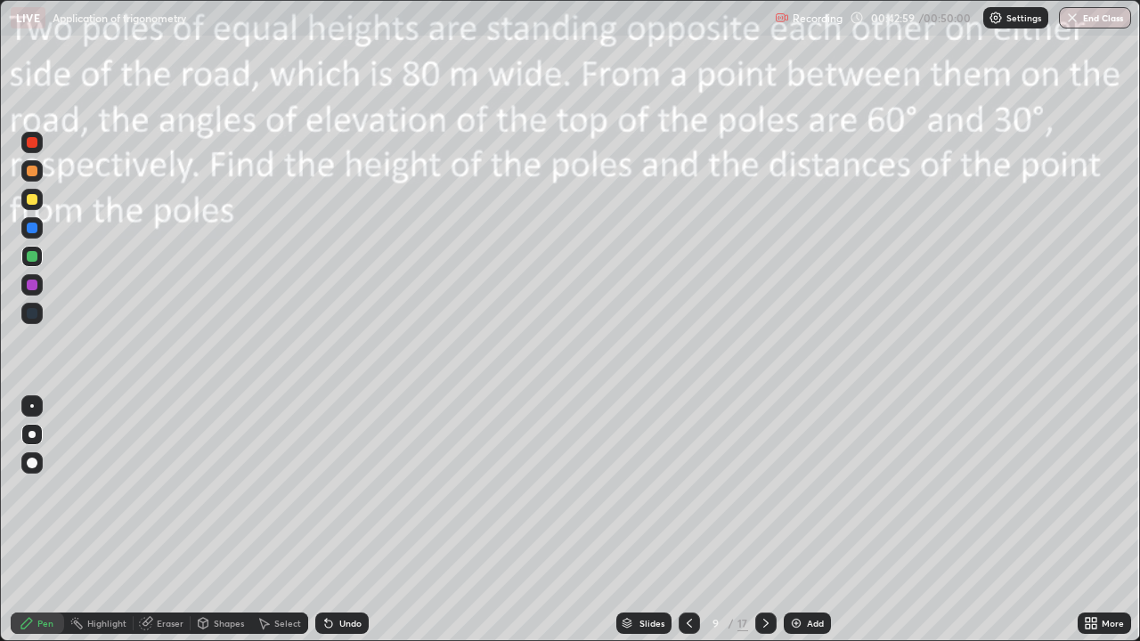
click at [1095, 25] on button "End Class" at bounding box center [1095, 17] width 72 height 21
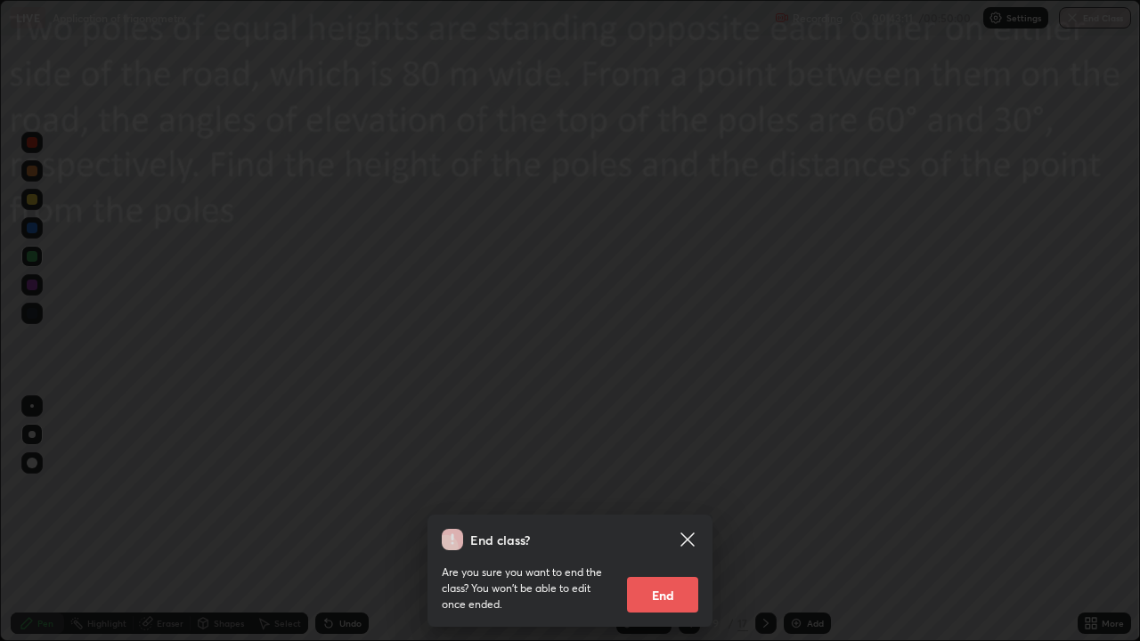
click at [687, 490] on button "End" at bounding box center [662, 595] width 71 height 36
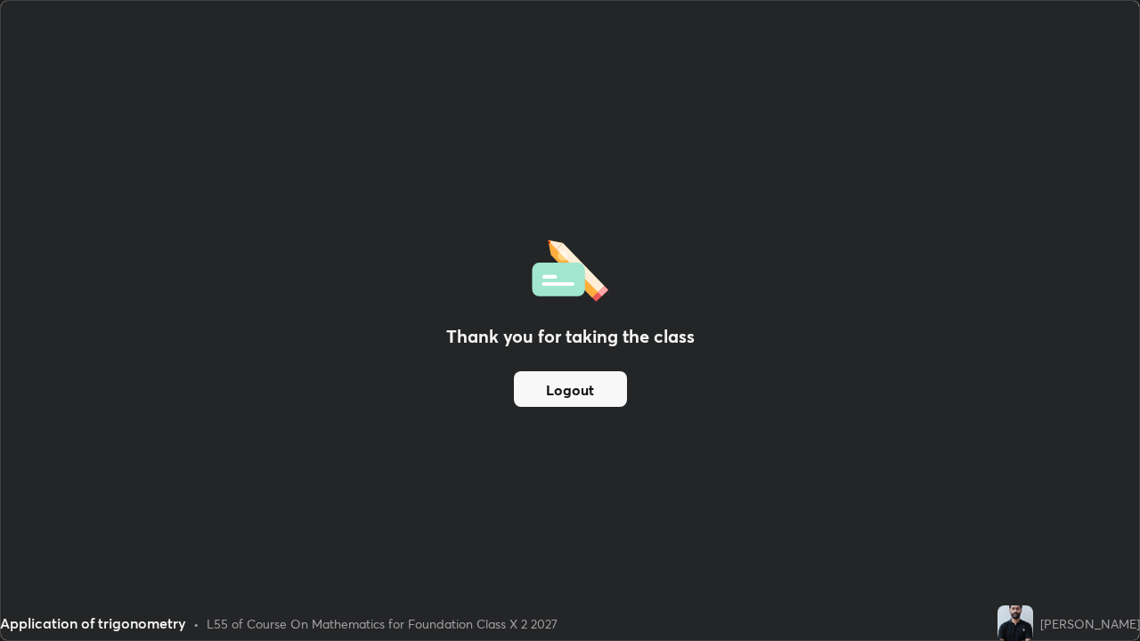
click at [602, 396] on button "Logout" at bounding box center [570, 389] width 113 height 36
